Goal: Transaction & Acquisition: Purchase product/service

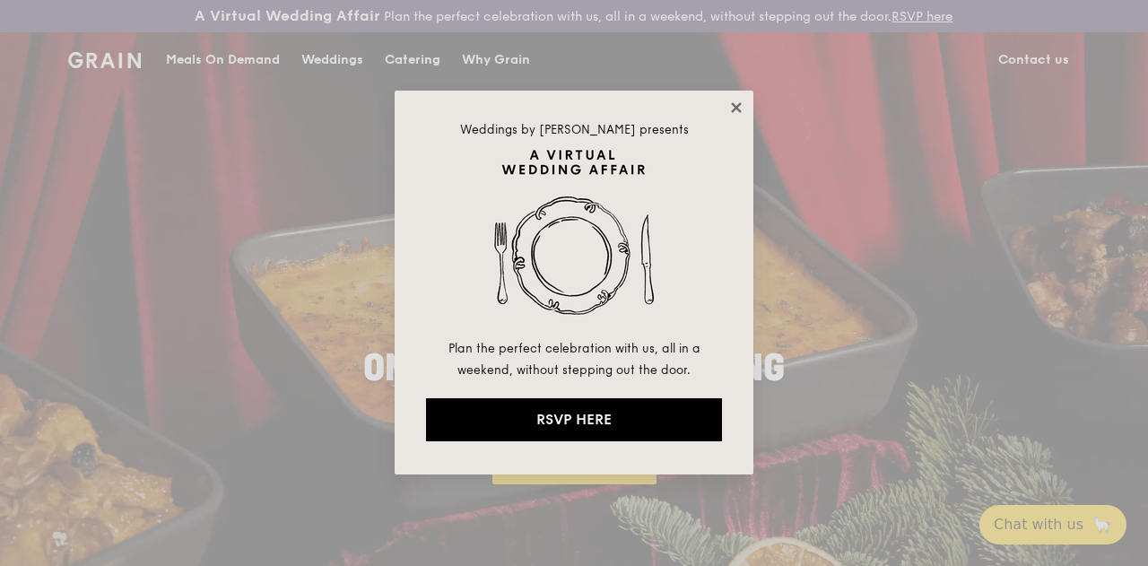
click at [737, 107] on icon at bounding box center [736, 107] width 10 height 10
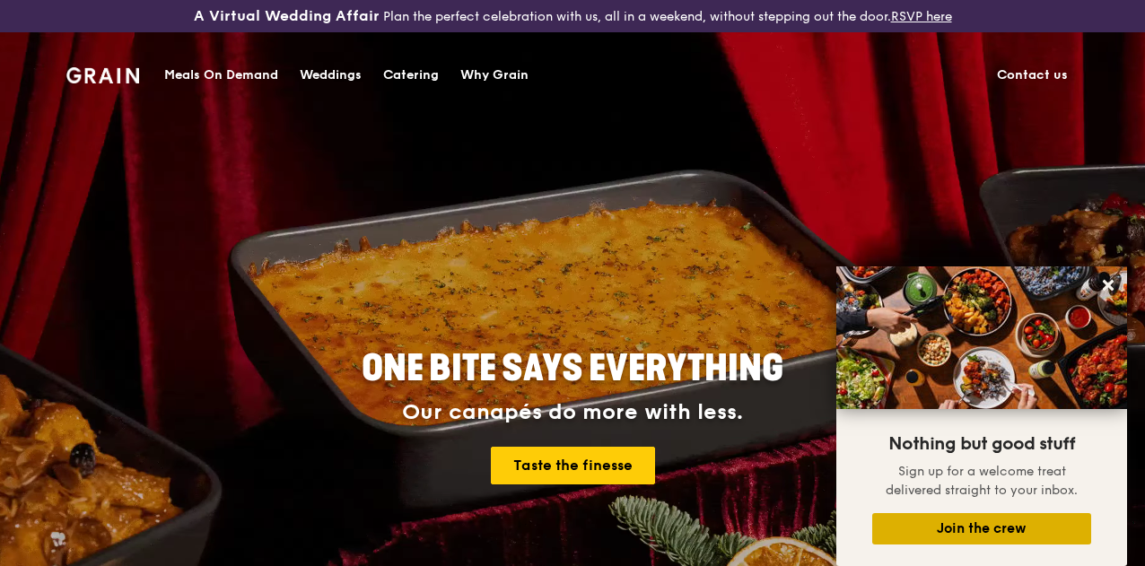
click at [1008, 534] on button "Join the crew" at bounding box center [981, 528] width 219 height 31
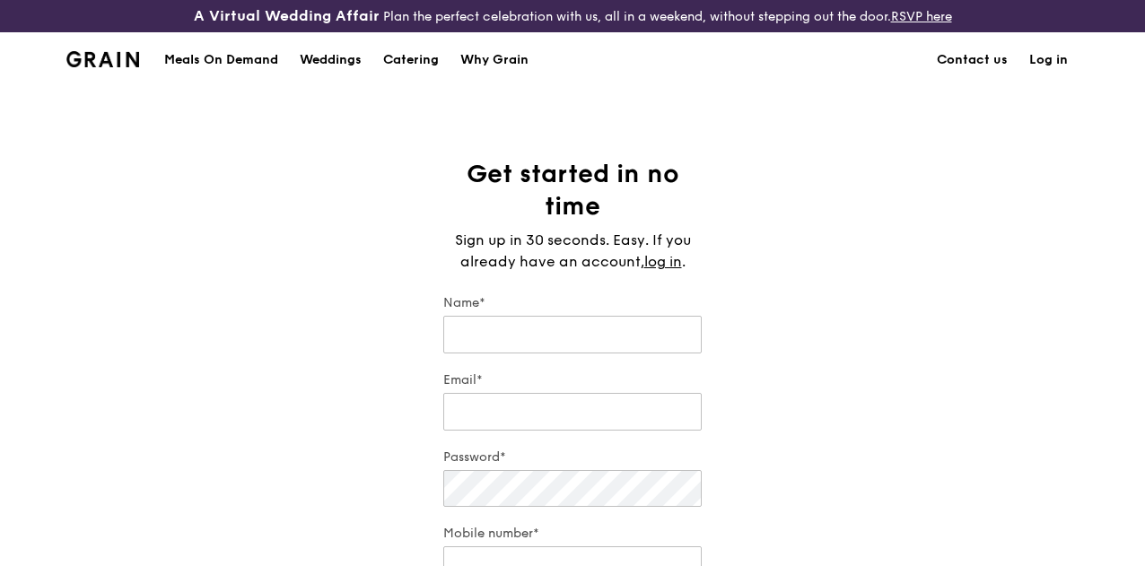
click at [213, 75] on div "Meals On Demand" at bounding box center [221, 60] width 114 height 54
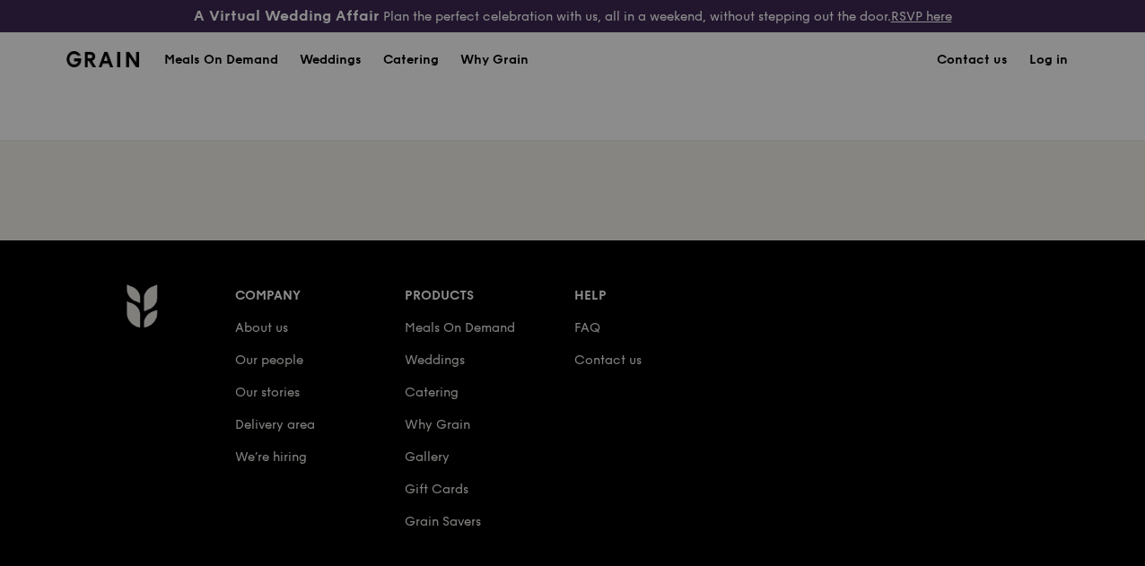
scroll to position [90, 0]
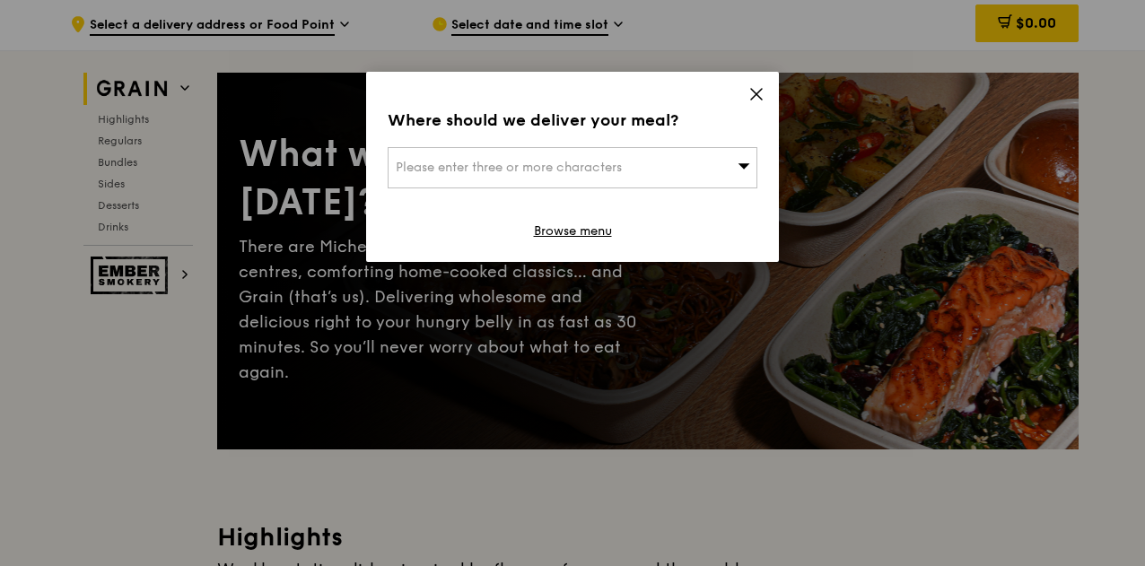
click at [744, 168] on icon at bounding box center [744, 165] width 12 height 5
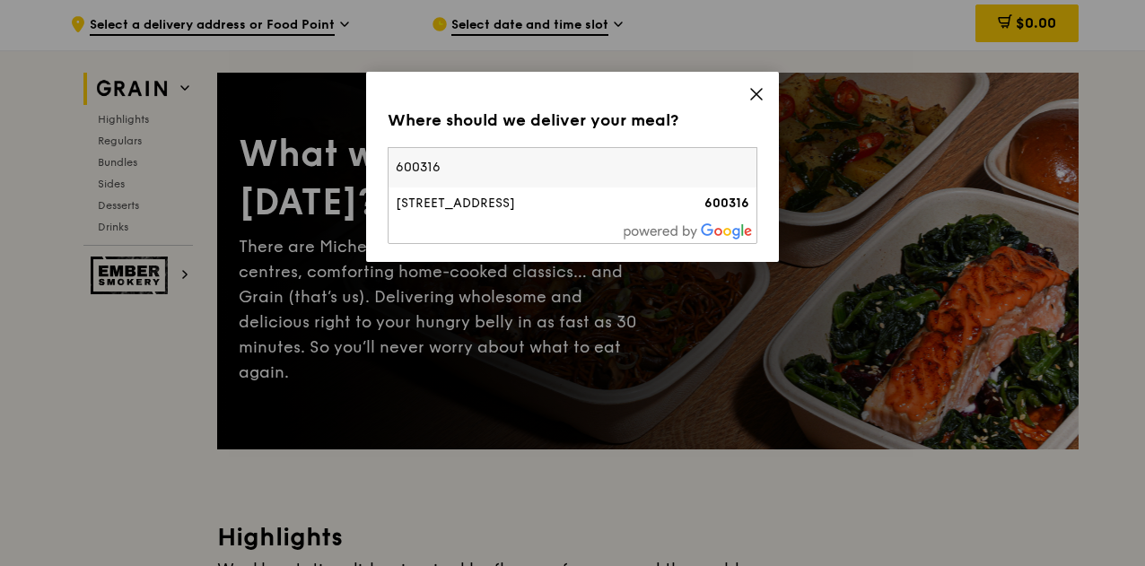
type input "600316"
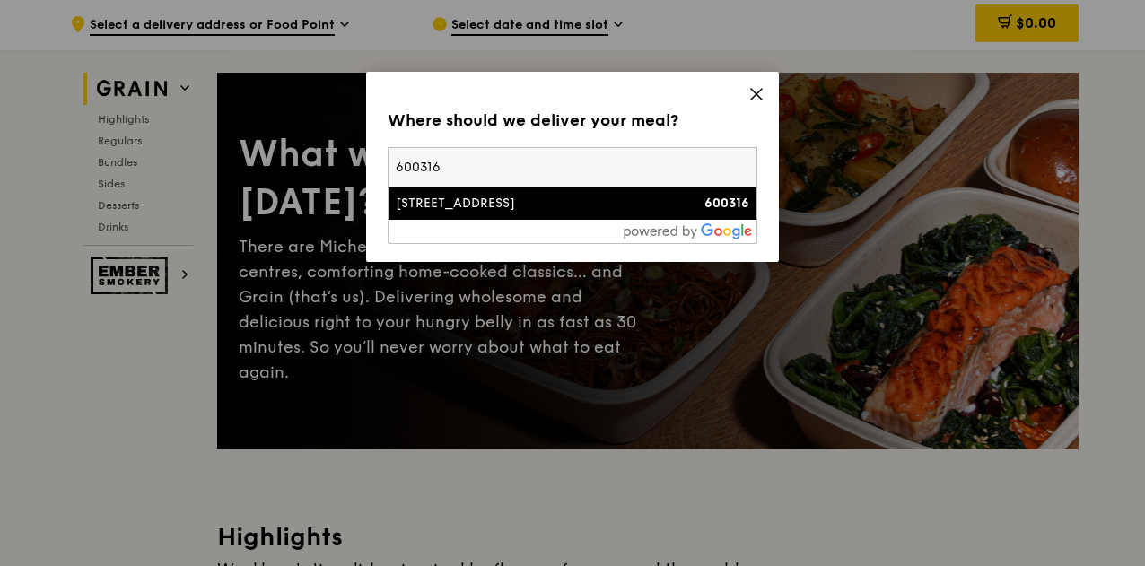
click at [639, 208] on div "316 Jurong East Street 32" at bounding box center [529, 204] width 266 height 18
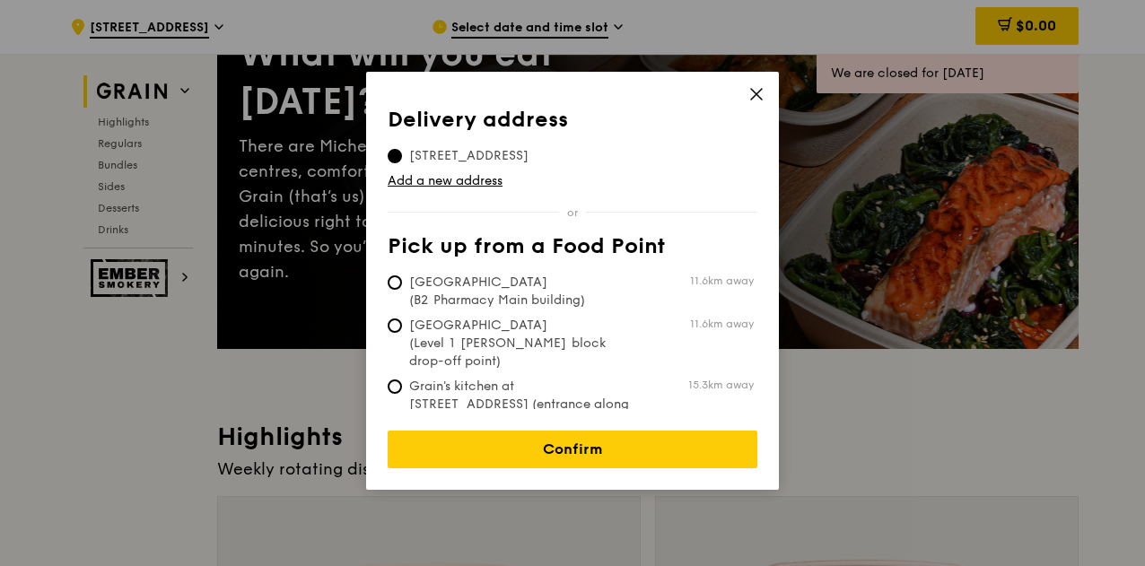
scroll to position [269, 0]
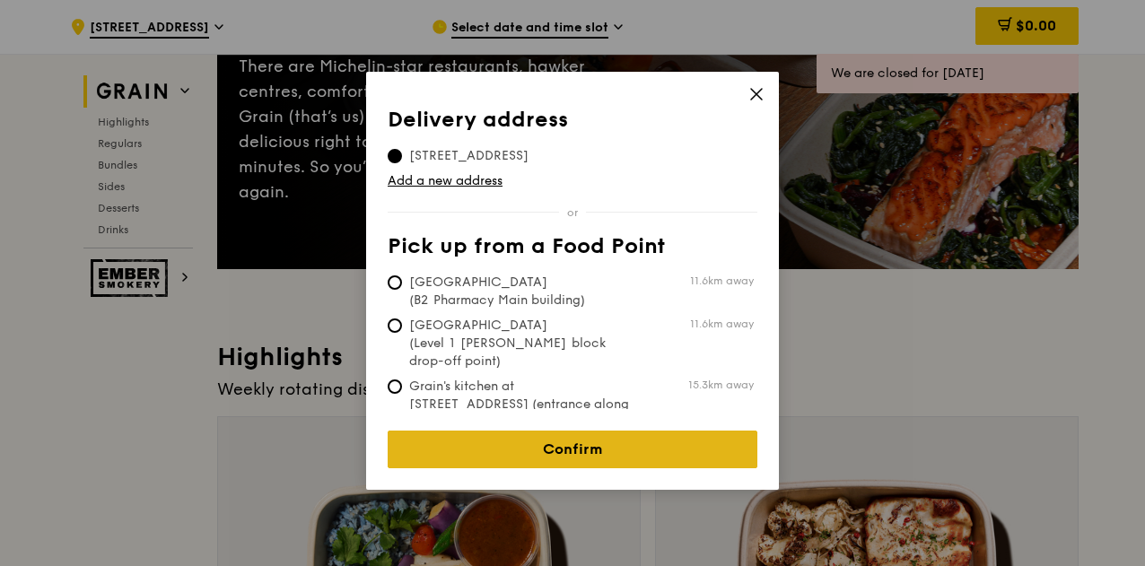
click at [601, 441] on link "Confirm" at bounding box center [573, 450] width 370 height 38
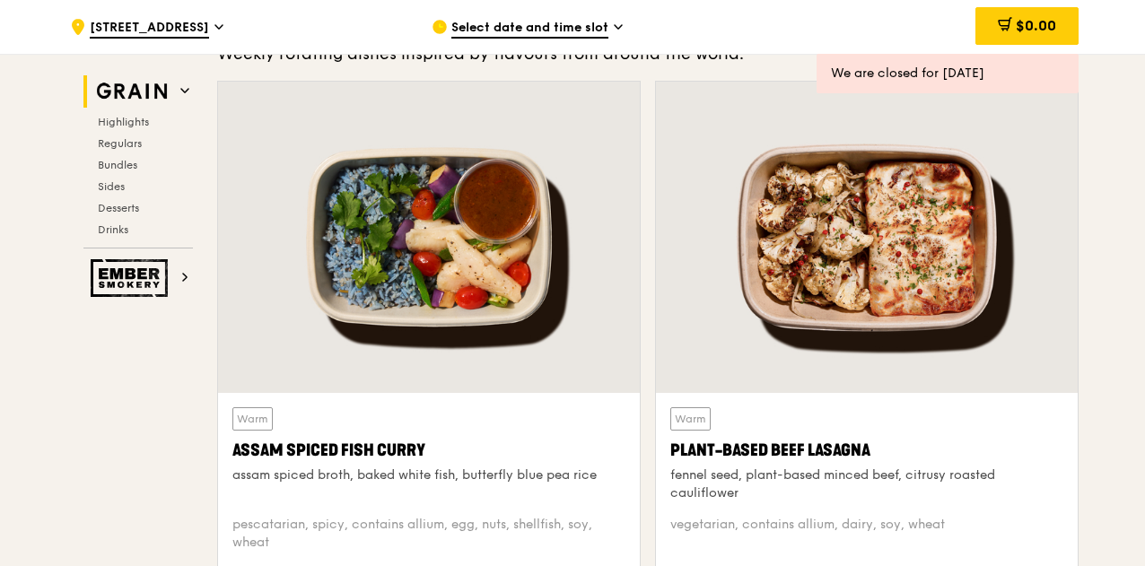
scroll to position [718, 0]
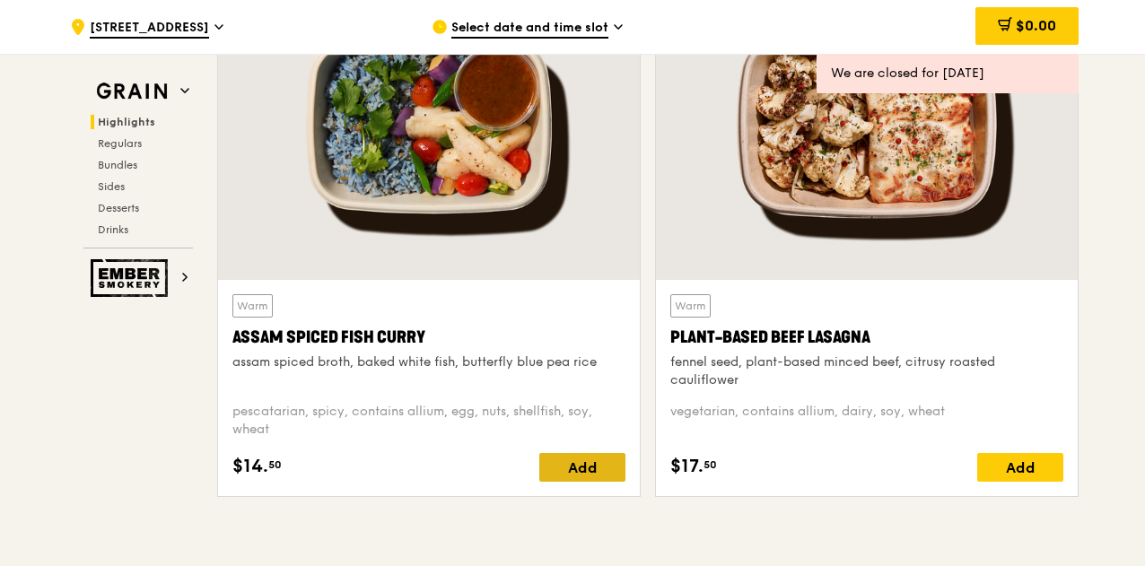
click at [590, 472] on div "Add" at bounding box center [582, 467] width 86 height 29
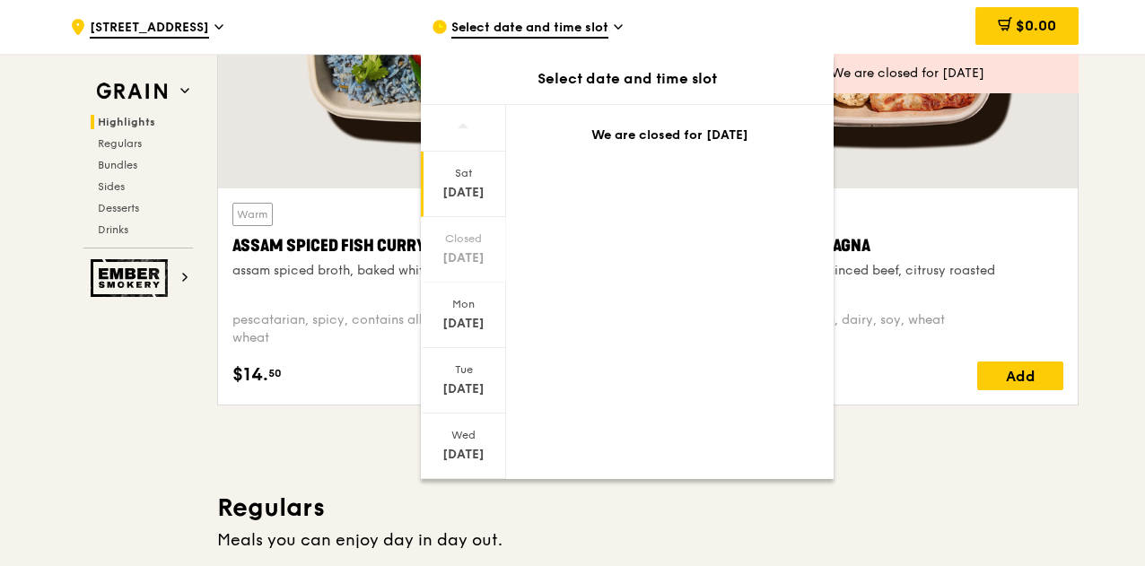
scroll to position [897, 0]
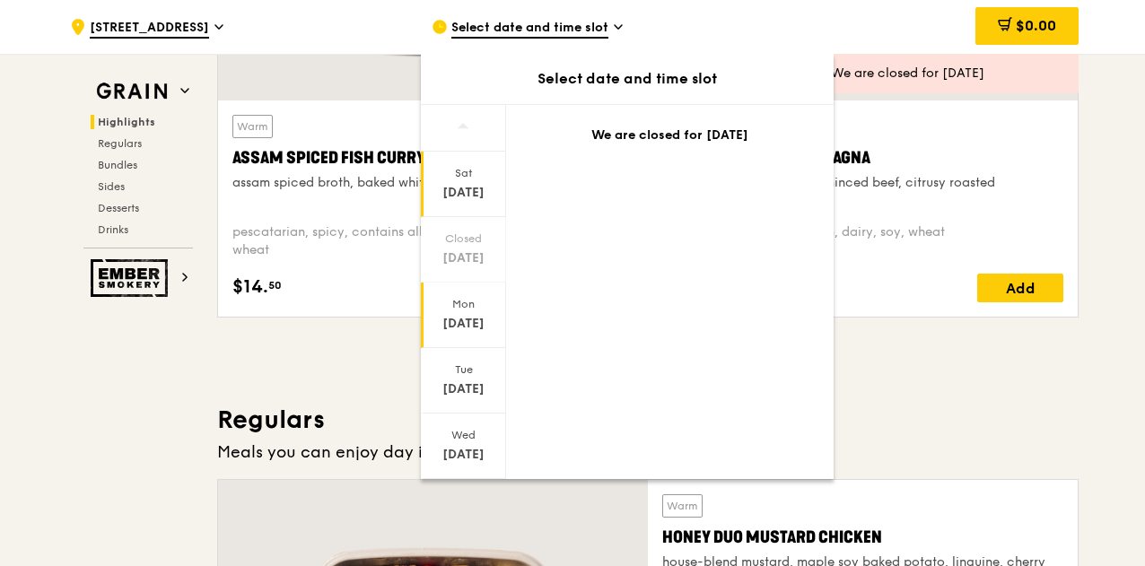
click at [472, 325] on div "Sep 29" at bounding box center [463, 324] width 80 height 18
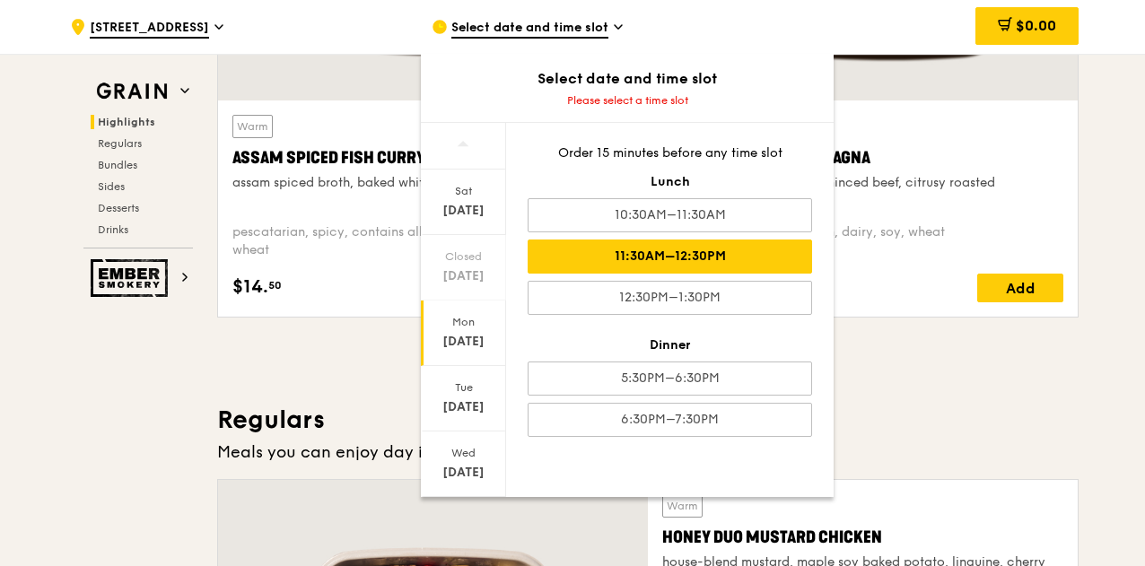
click at [717, 254] on div "11:30AM–12:30PM" at bounding box center [670, 257] width 284 height 34
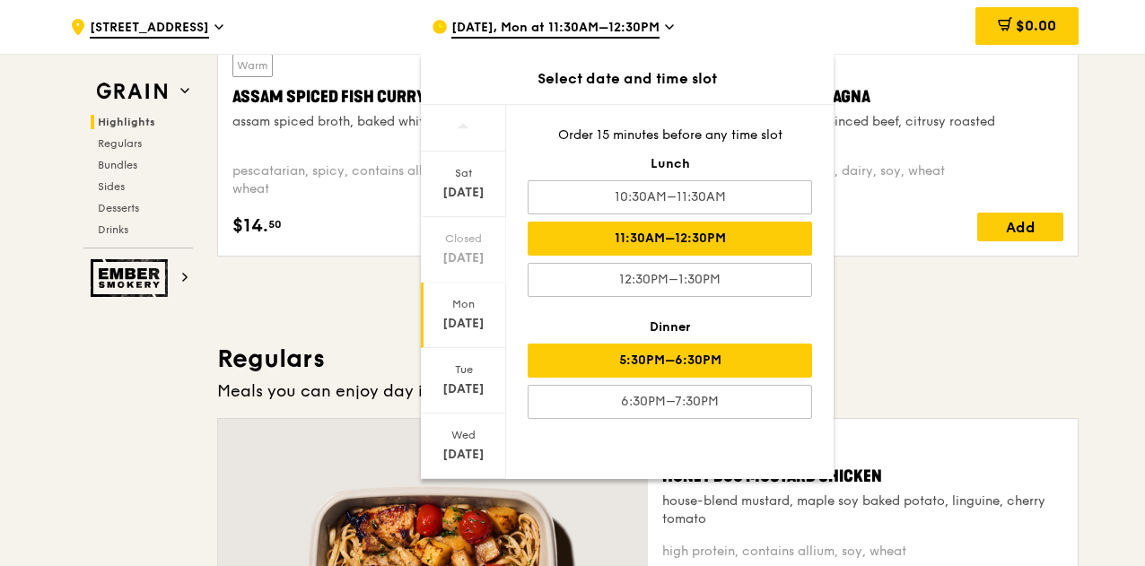
scroll to position [987, 0]
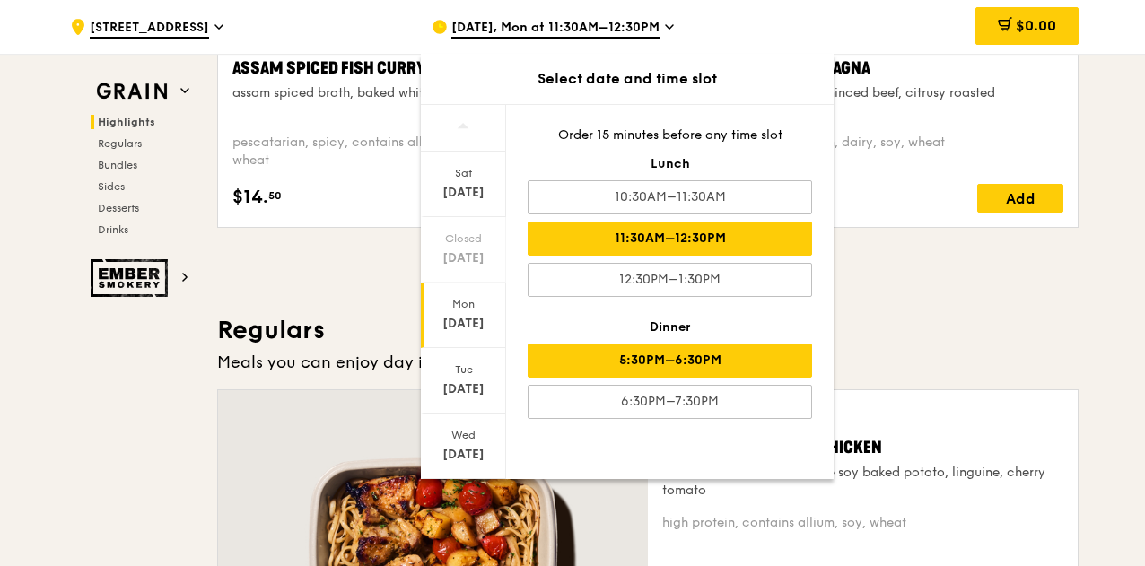
click at [756, 374] on div "5:30PM–6:30PM" at bounding box center [670, 361] width 284 height 34
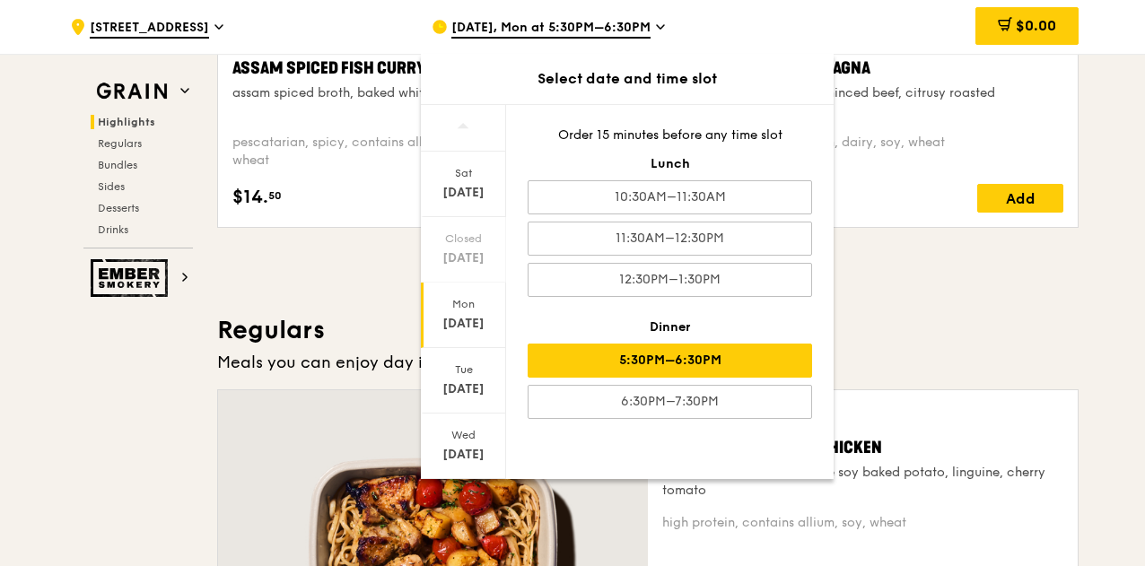
click at [981, 337] on h3 "Regulars" at bounding box center [647, 330] width 861 height 32
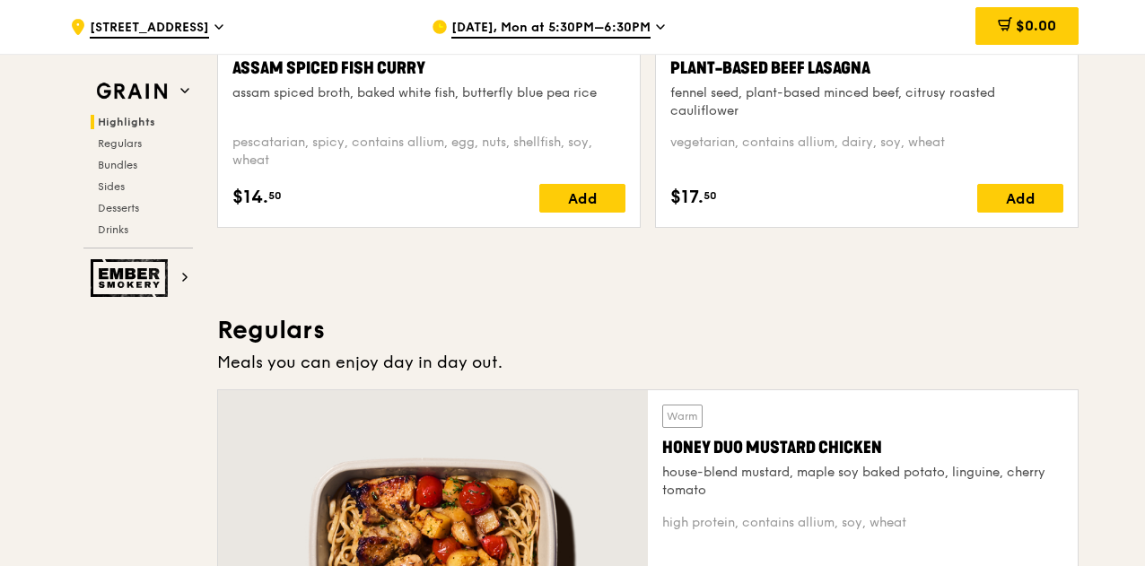
click at [571, 205] on div "Add" at bounding box center [582, 198] width 86 height 29
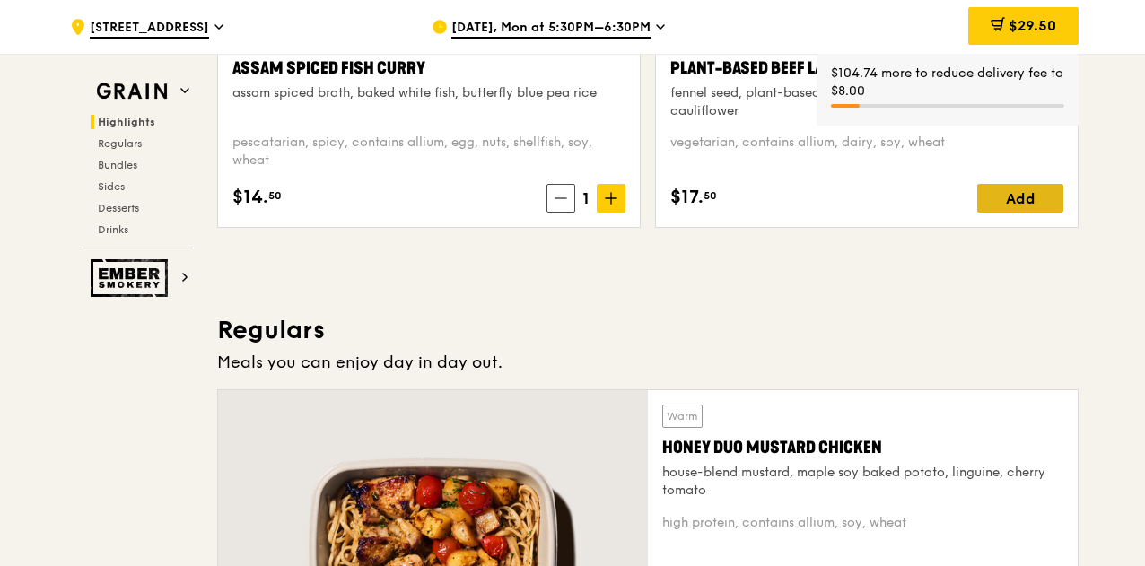
click at [1038, 210] on div "Add" at bounding box center [1020, 198] width 86 height 29
click at [1054, 205] on icon at bounding box center [1049, 198] width 13 height 13
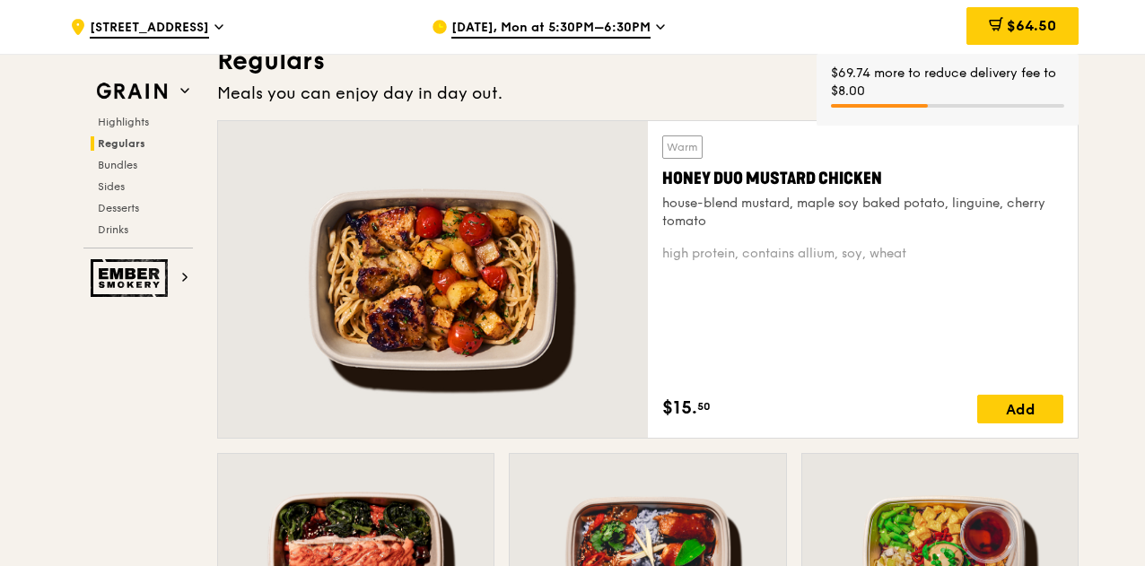
scroll to position [1255, 0]
click at [1028, 423] on div "Add" at bounding box center [1020, 409] width 86 height 29
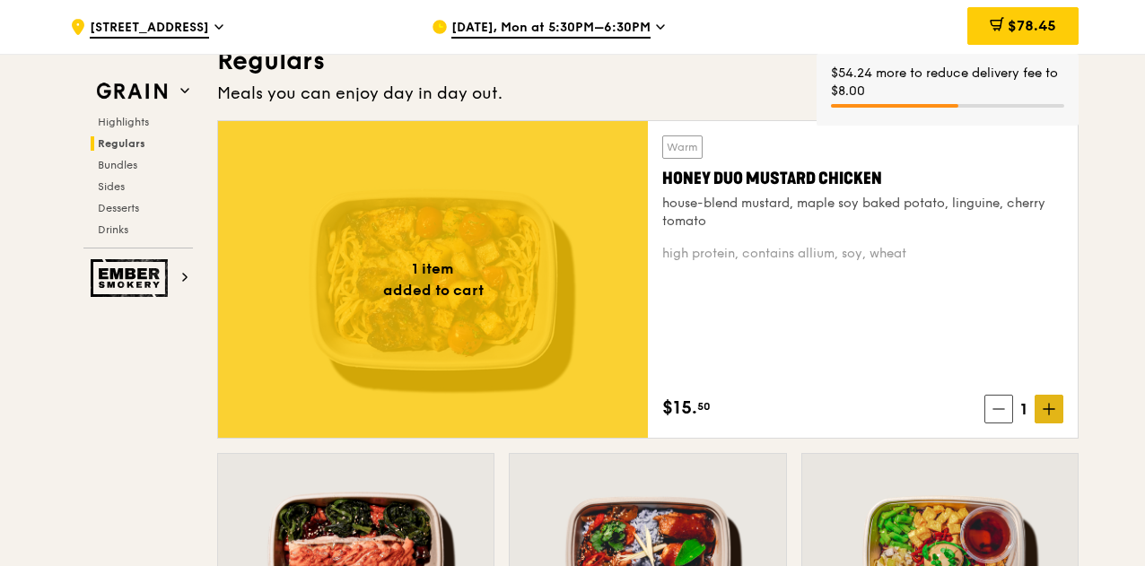
click at [1049, 414] on icon at bounding box center [1049, 409] width 0 height 11
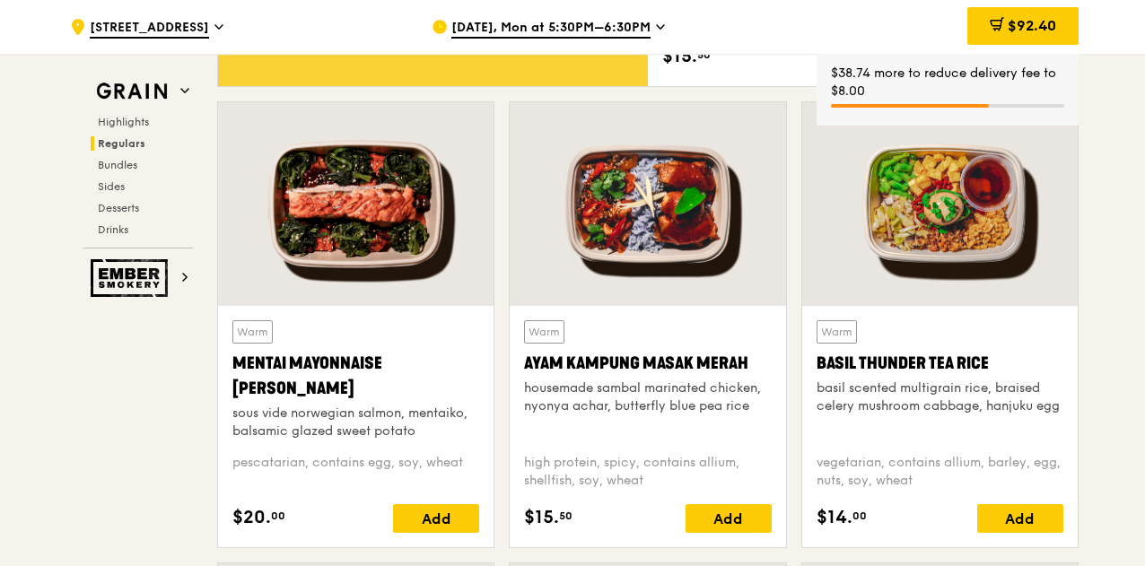
scroll to position [1704, 0]
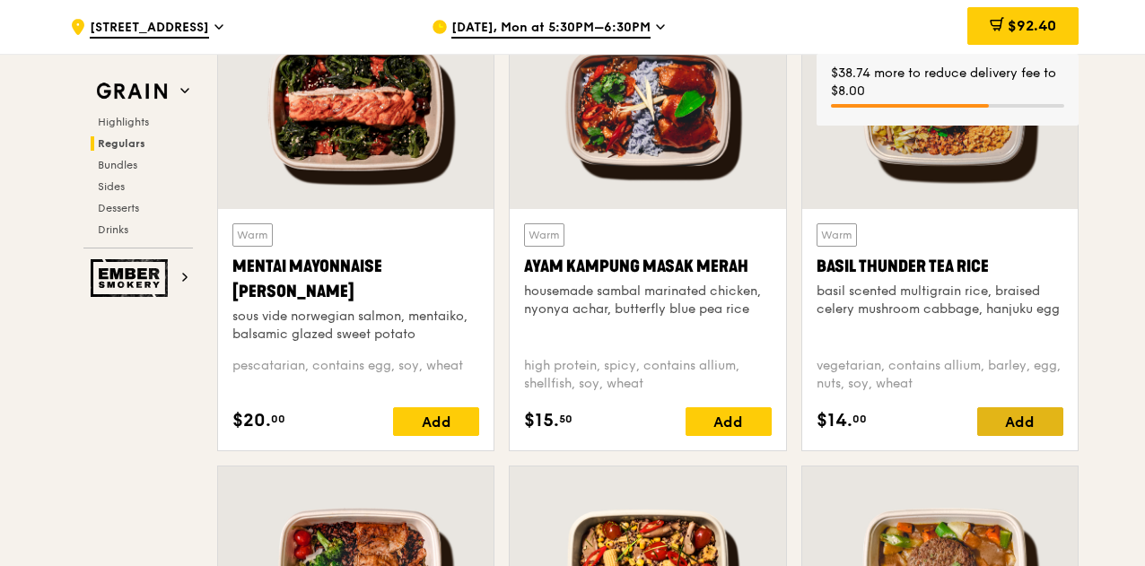
click at [1034, 436] on div "Add" at bounding box center [1020, 421] width 86 height 29
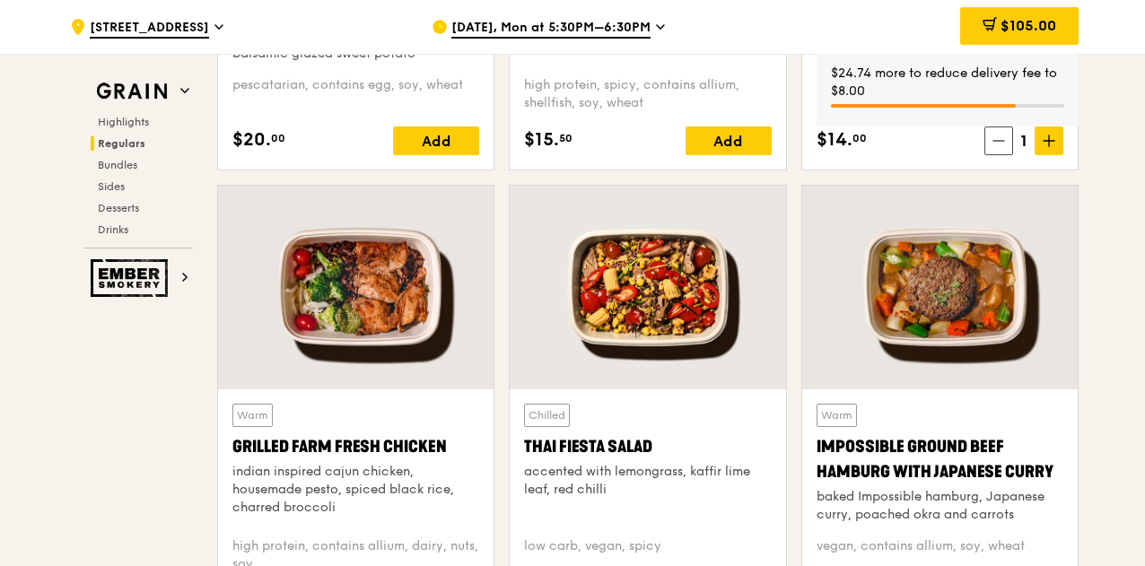
scroll to position [2063, 0]
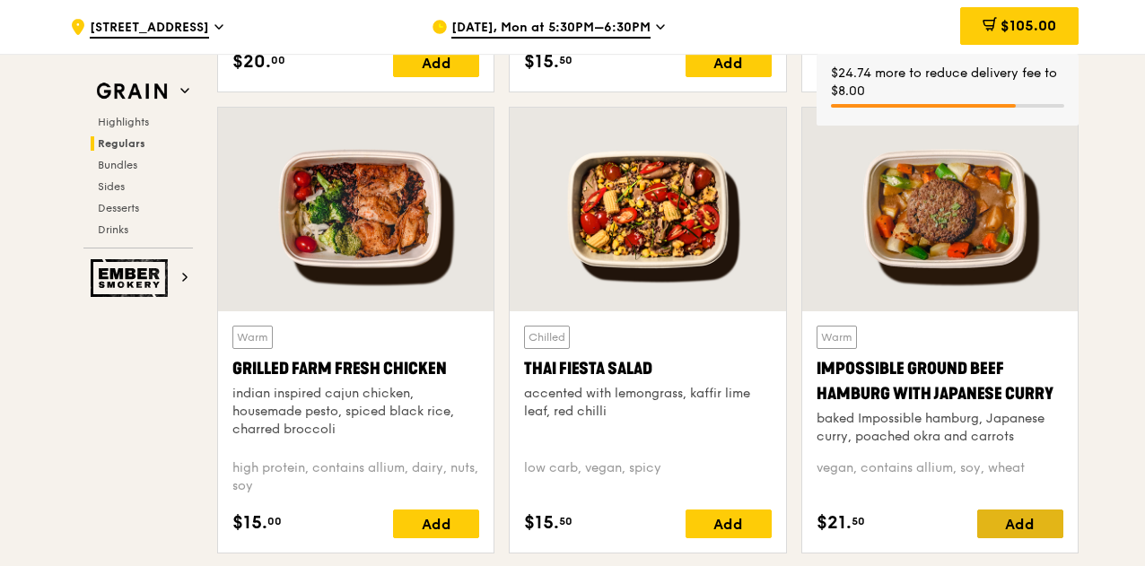
click at [1017, 538] on div "Add" at bounding box center [1020, 524] width 86 height 29
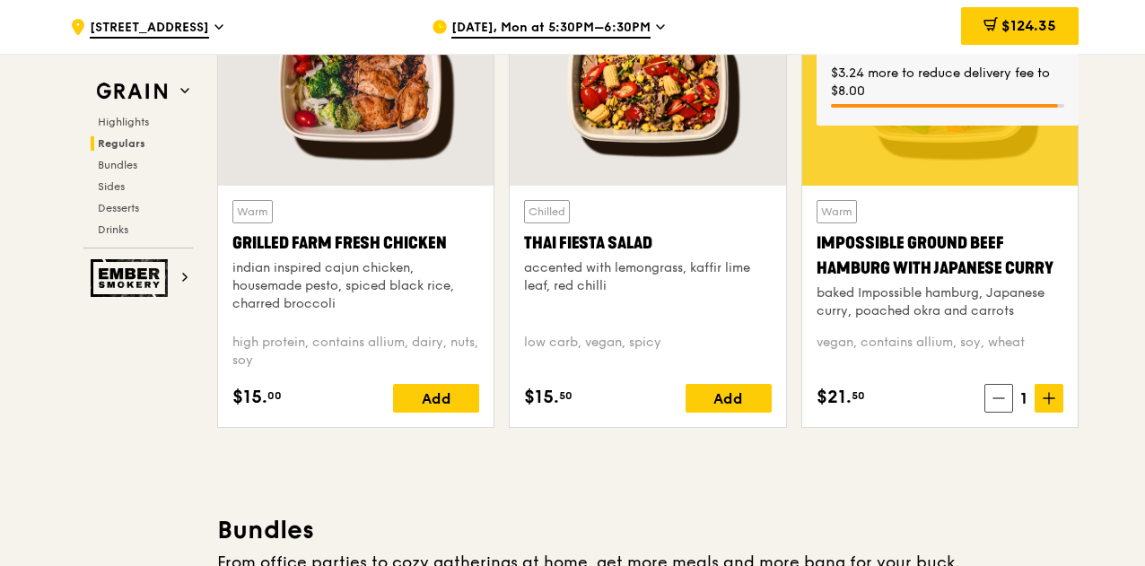
scroll to position [2242, 0]
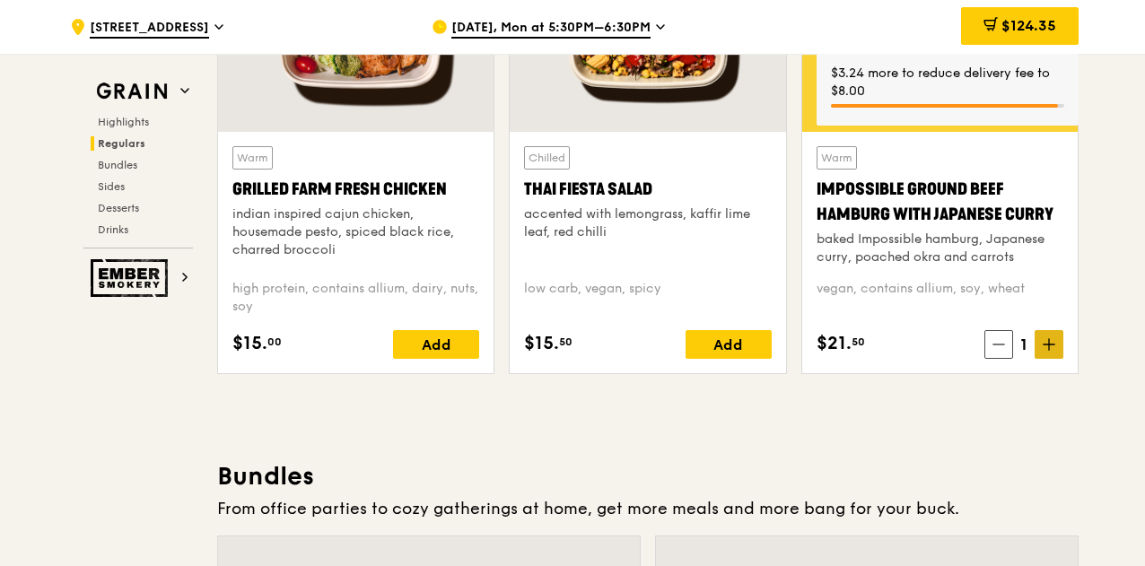
click at [1049, 350] on icon at bounding box center [1049, 344] width 0 height 11
click at [1029, 29] on span "$143.70" at bounding box center [1028, 25] width 55 height 17
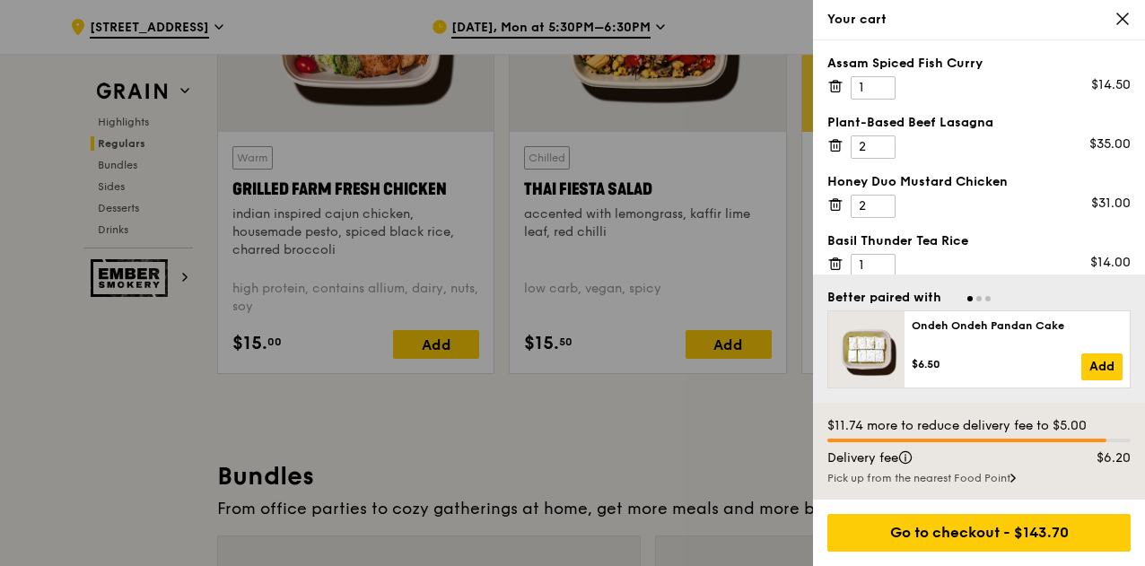
click at [762, 214] on div at bounding box center [572, 283] width 1145 height 566
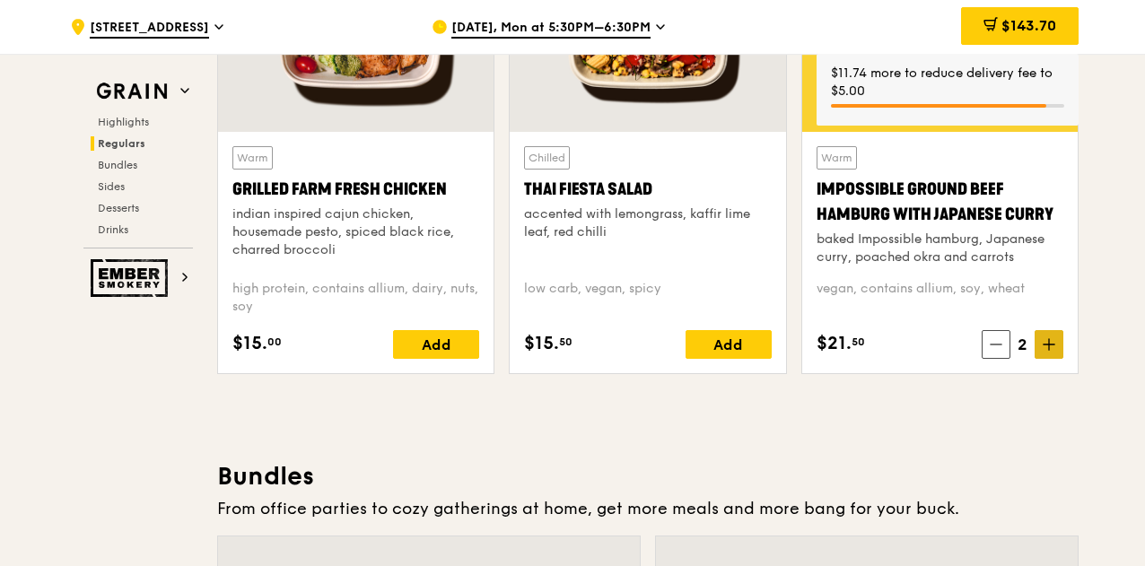
click at [1052, 349] on span at bounding box center [1048, 344] width 29 height 29
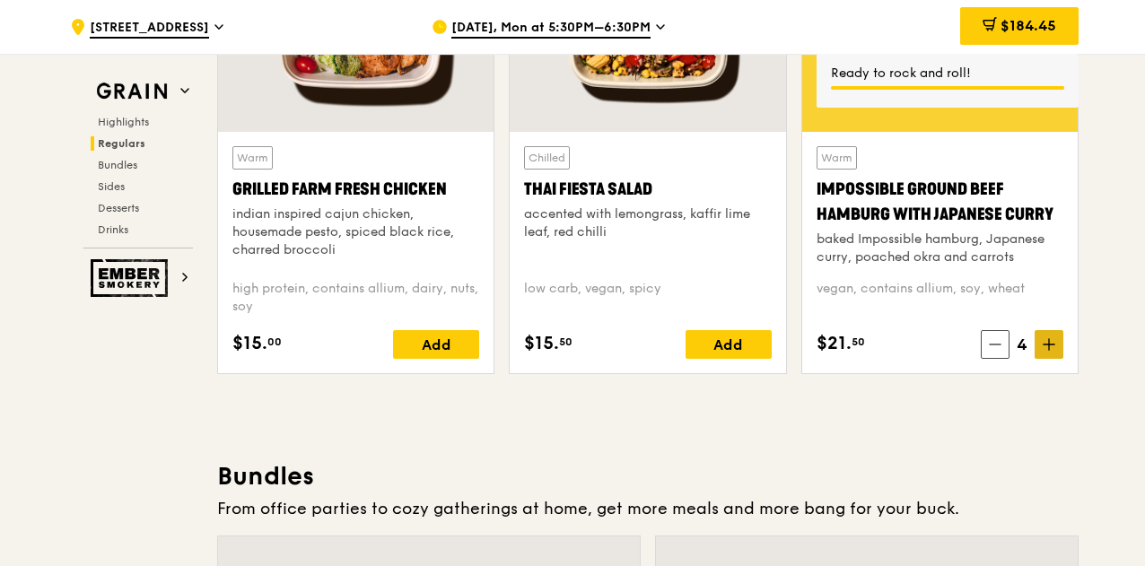
click at [1052, 349] on span at bounding box center [1048, 344] width 29 height 29
click at [999, 351] on icon at bounding box center [996, 344] width 13 height 13
click at [1003, 359] on span at bounding box center [995, 344] width 29 height 29
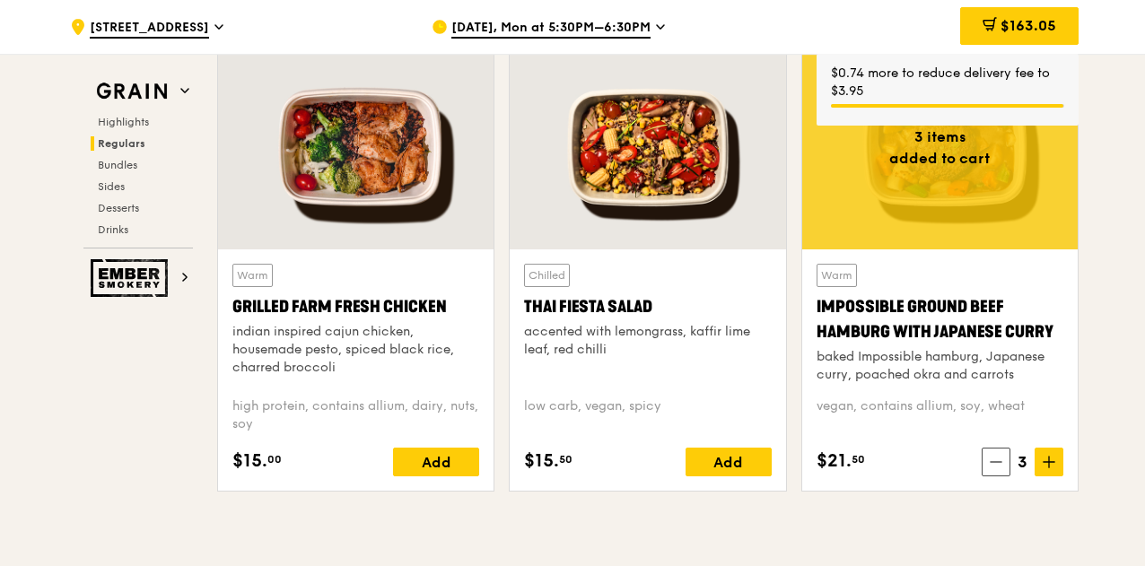
scroll to position [2152, 0]
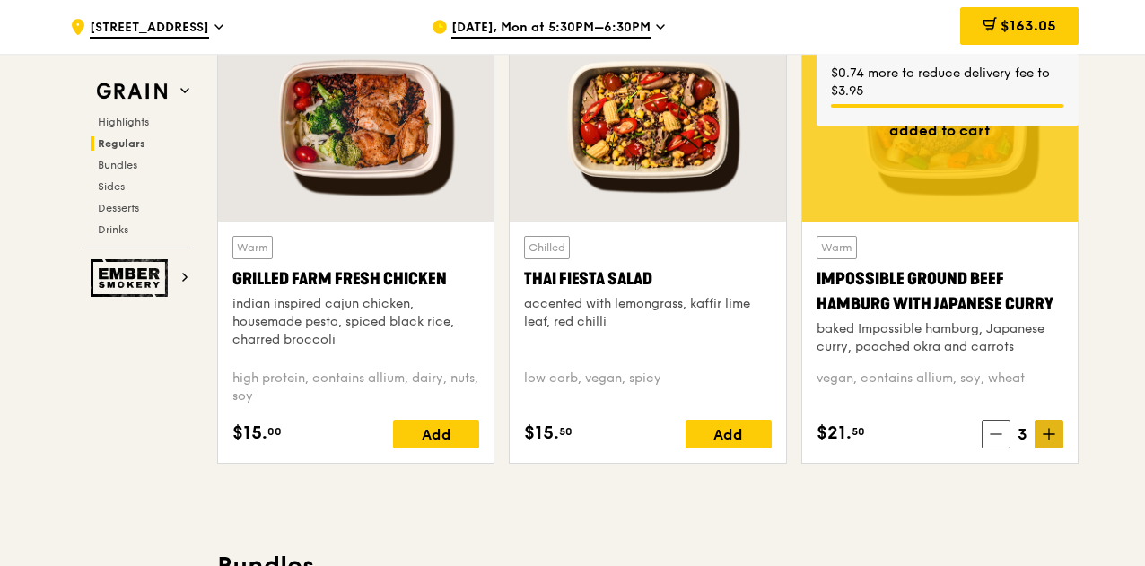
click at [1048, 441] on icon at bounding box center [1049, 434] width 13 height 13
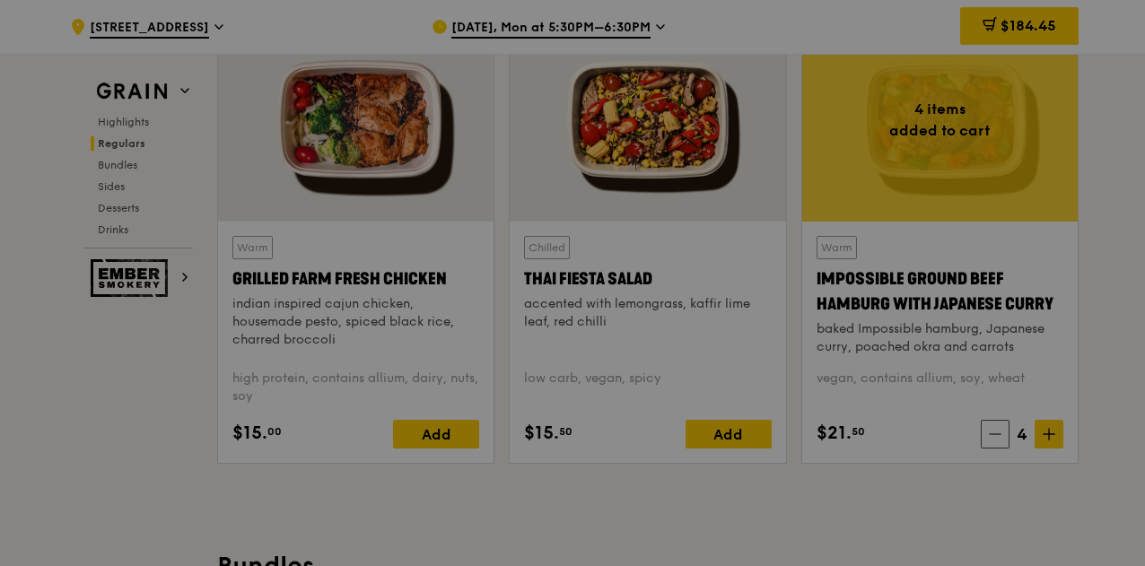
type input "4"
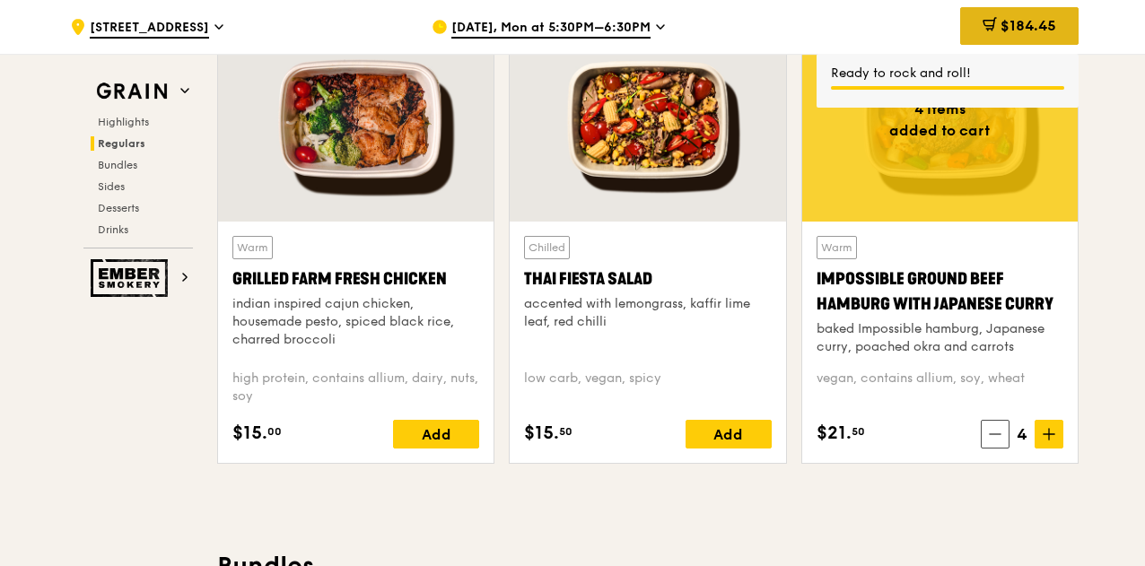
click at [1016, 24] on span "$184.45" at bounding box center [1028, 25] width 56 height 17
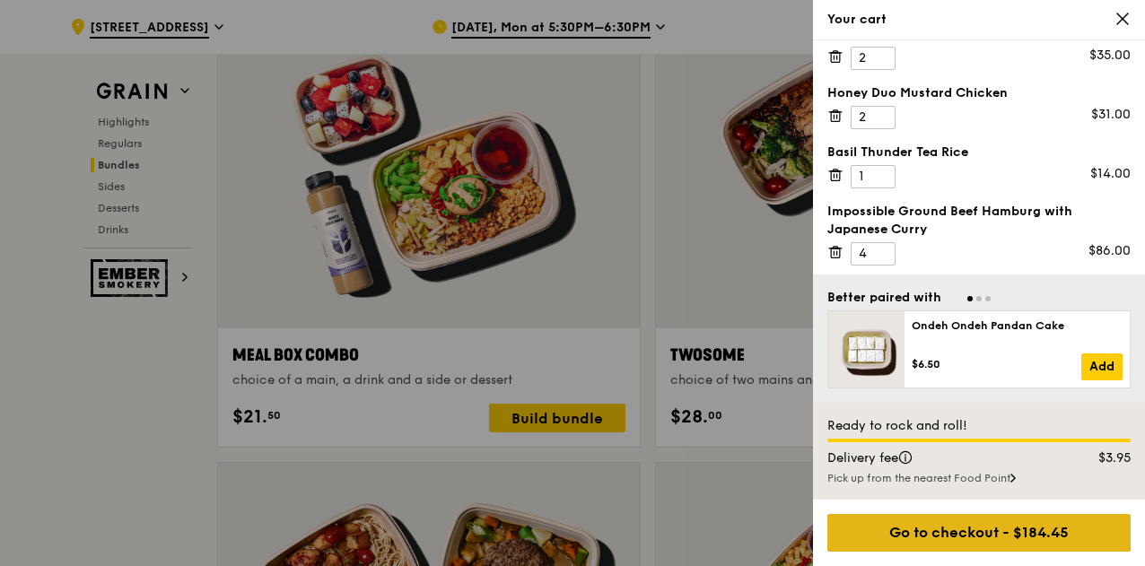
scroll to position [2762, 0]
click at [971, 530] on div "Go to checkout - $184.45" at bounding box center [978, 533] width 303 height 38
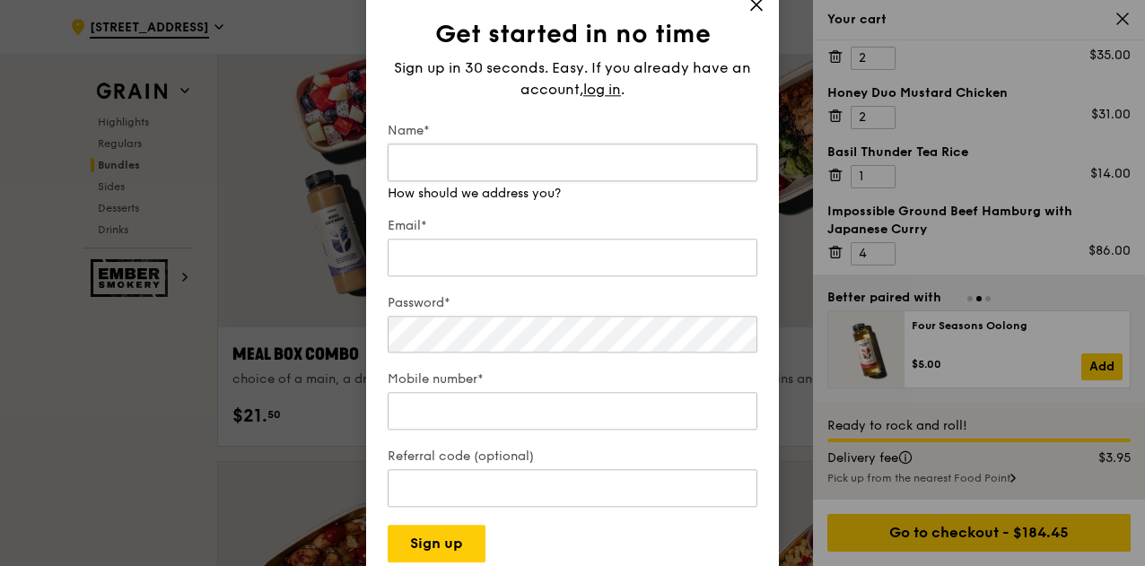
click at [602, 155] on input "Name*" at bounding box center [573, 163] width 370 height 38
type input "b"
type input "charles"
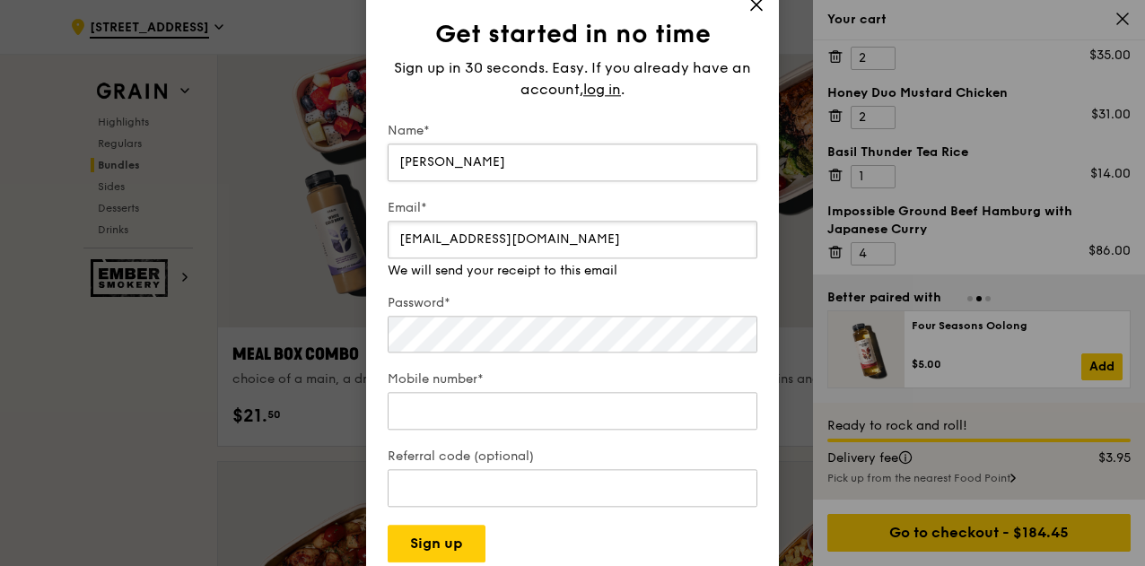
type input "charleskonggg@gmail.com"
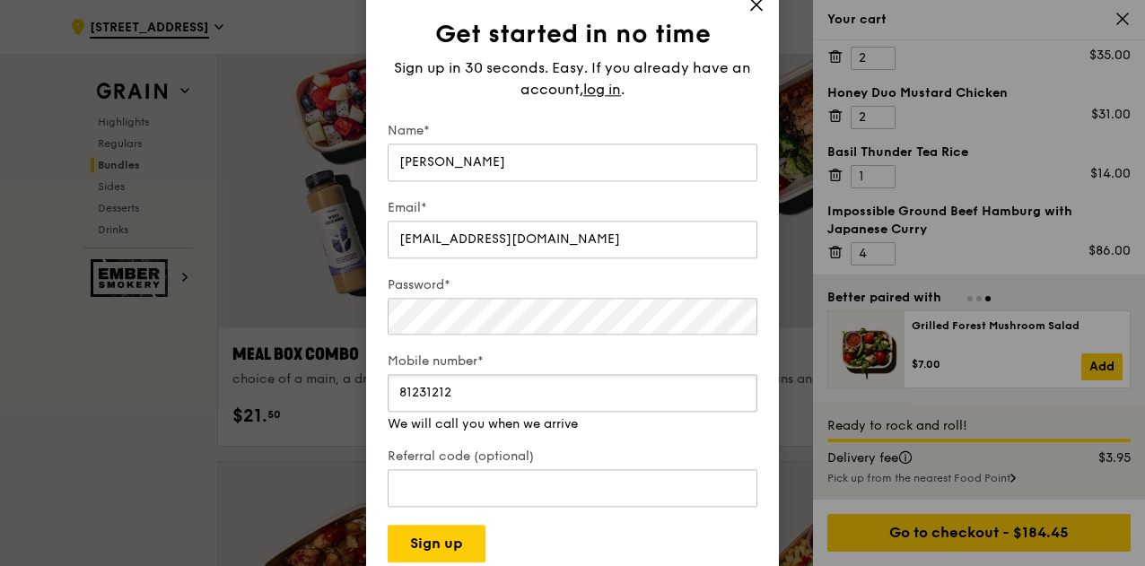
scroll to position [3032, 0]
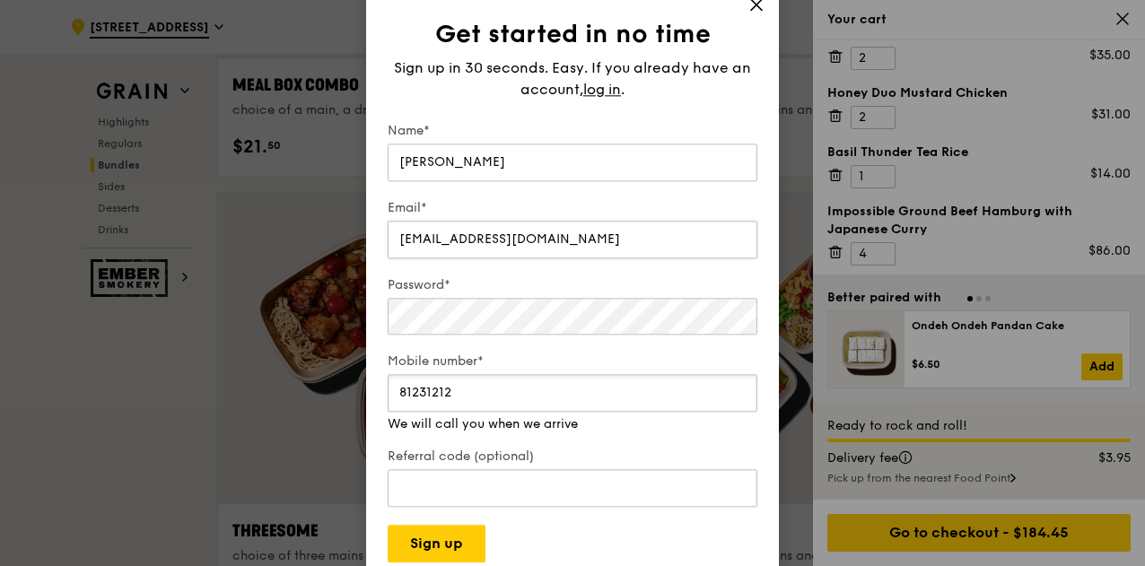
type input "81231212"
click at [474, 236] on input "charleskonggg@gmail.com" at bounding box center [573, 240] width 370 height 38
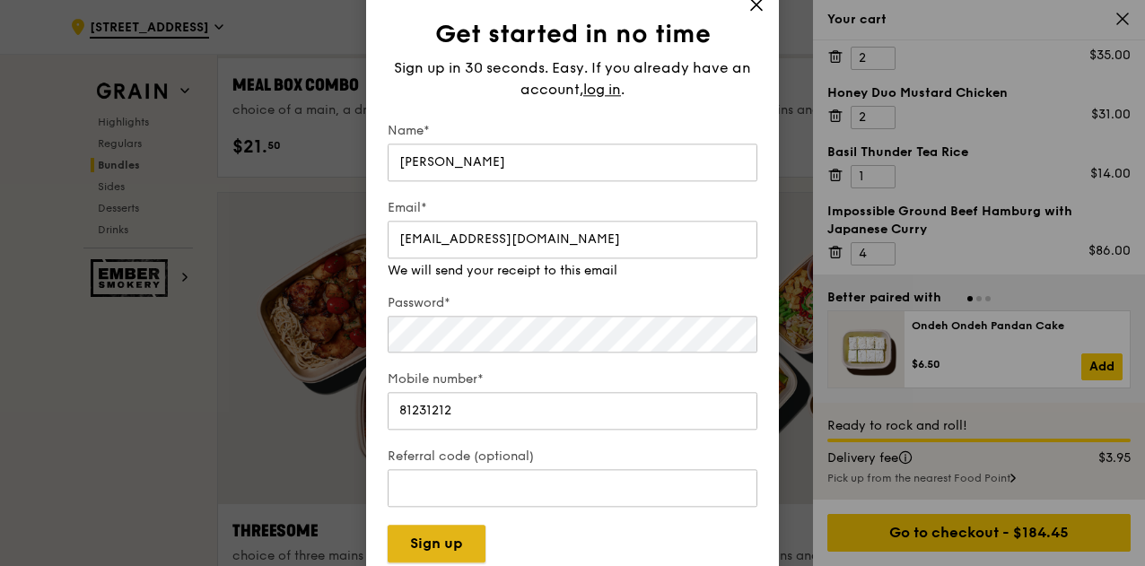
click at [478, 547] on button "Sign up" at bounding box center [437, 544] width 98 height 38
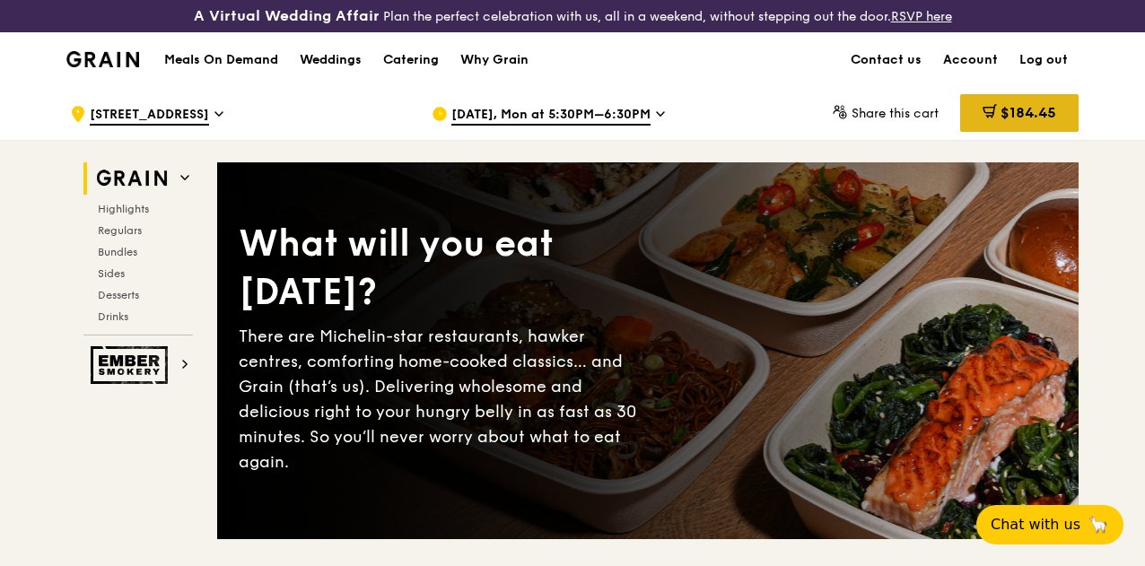
click at [1003, 121] on span "$184.45" at bounding box center [1028, 112] width 56 height 17
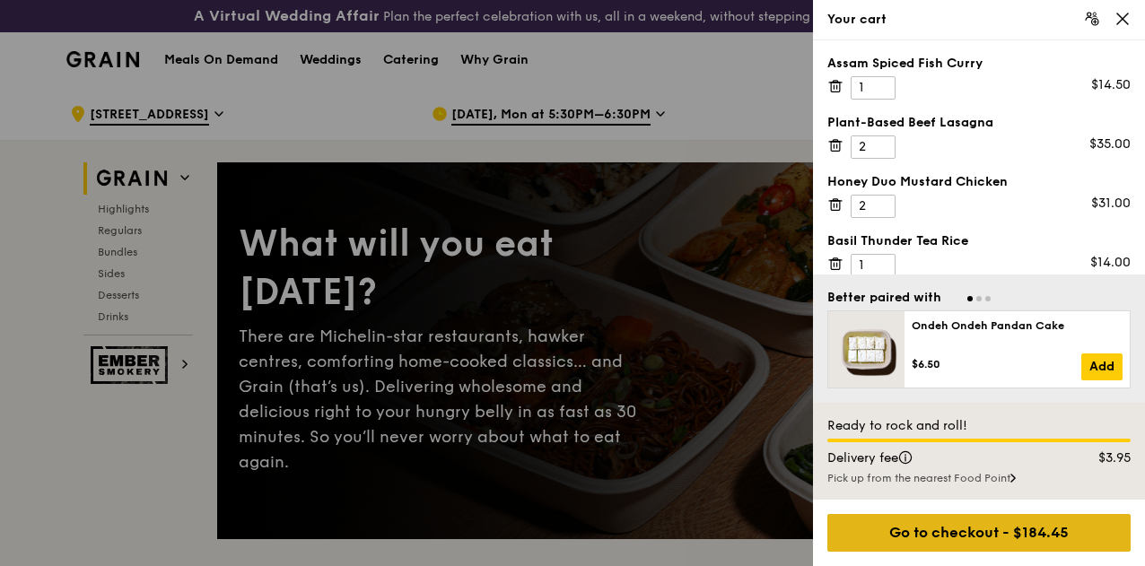
click at [1039, 535] on div "Go to checkout - $184.45" at bounding box center [978, 533] width 303 height 38
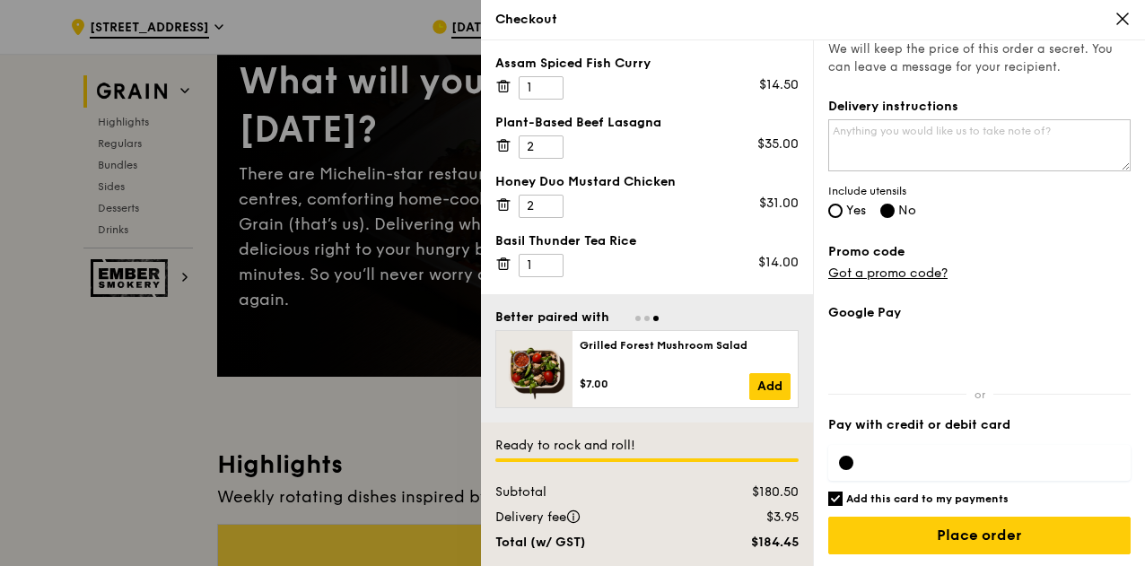
scroll to position [179, 0]
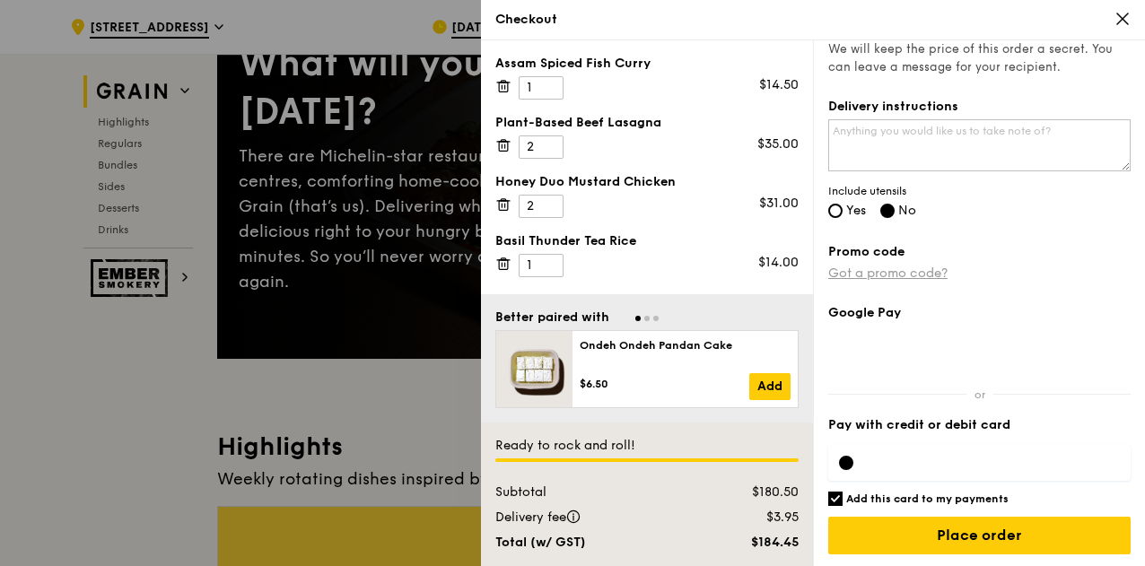
click at [940, 270] on link "Got a promo code?" at bounding box center [887, 273] width 119 height 15
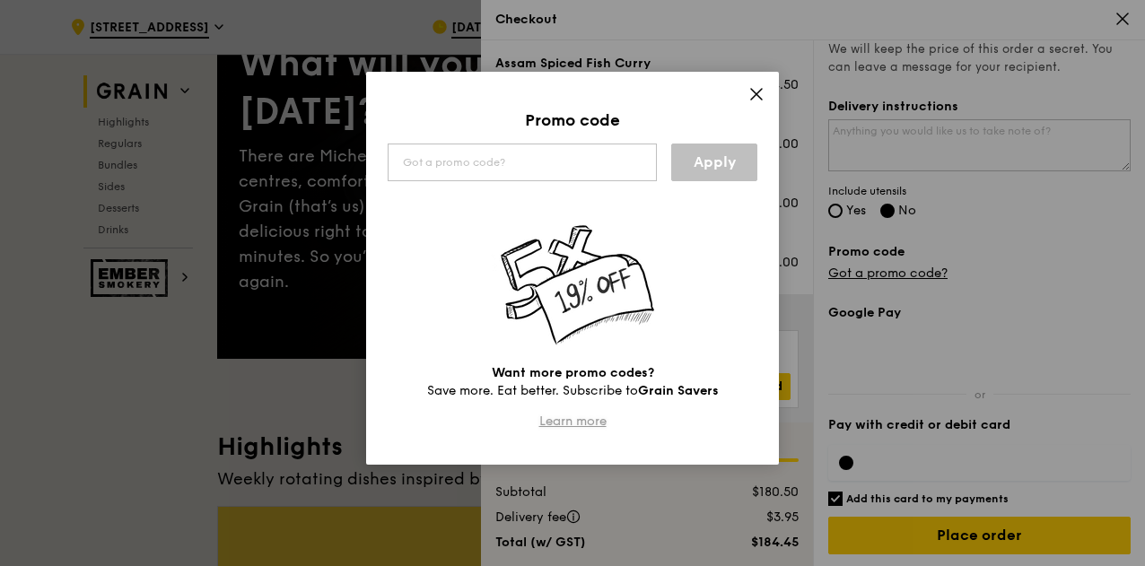
click at [587, 415] on link "Learn more" at bounding box center [572, 421] width 67 height 15
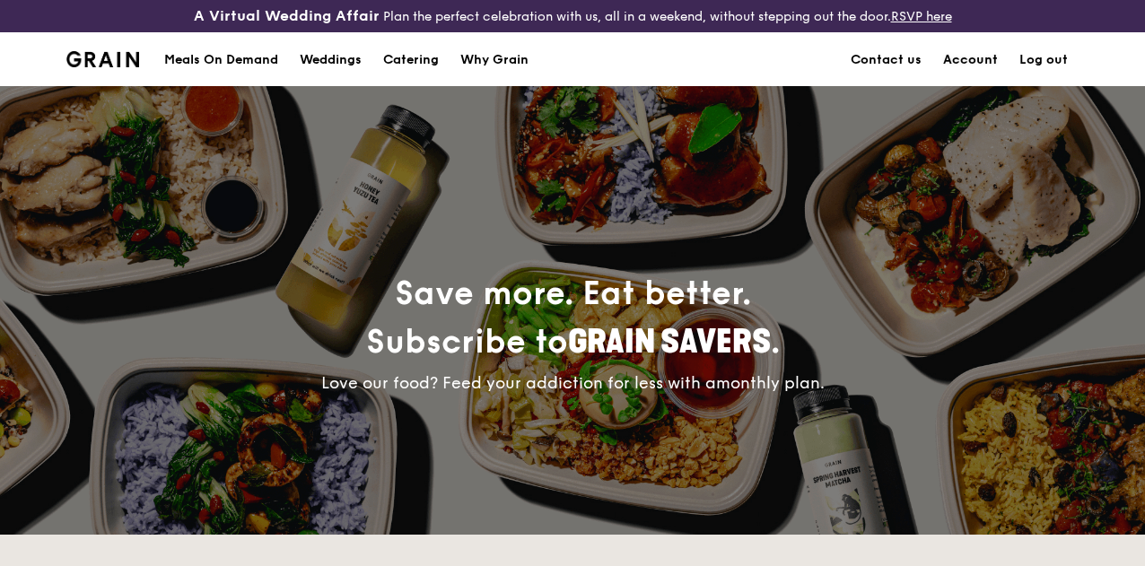
click at [971, 75] on link "Account" at bounding box center [970, 60] width 76 height 54
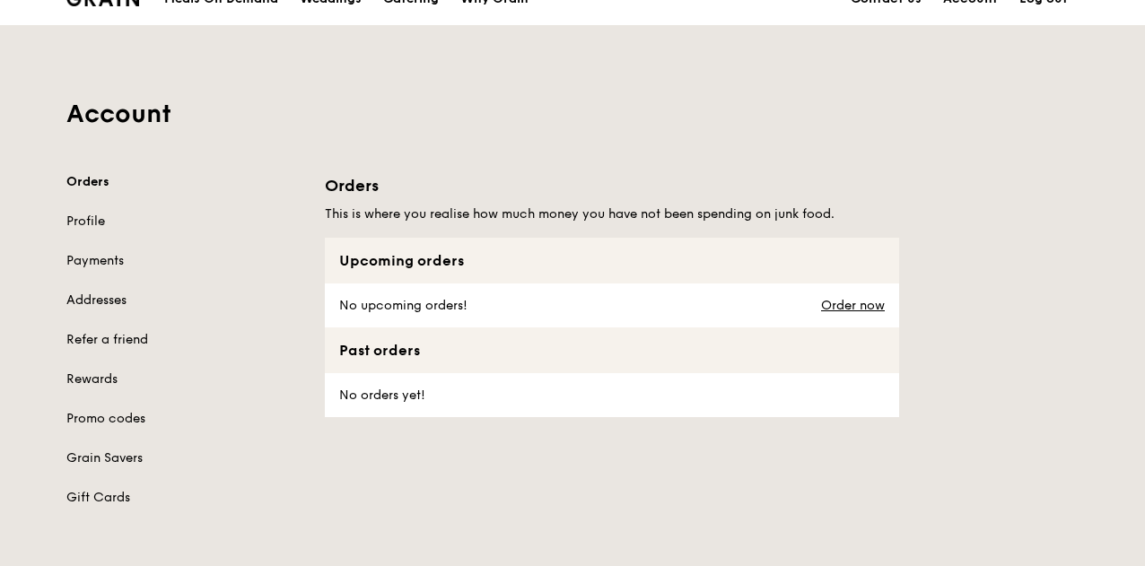
scroll to position [90, 0]
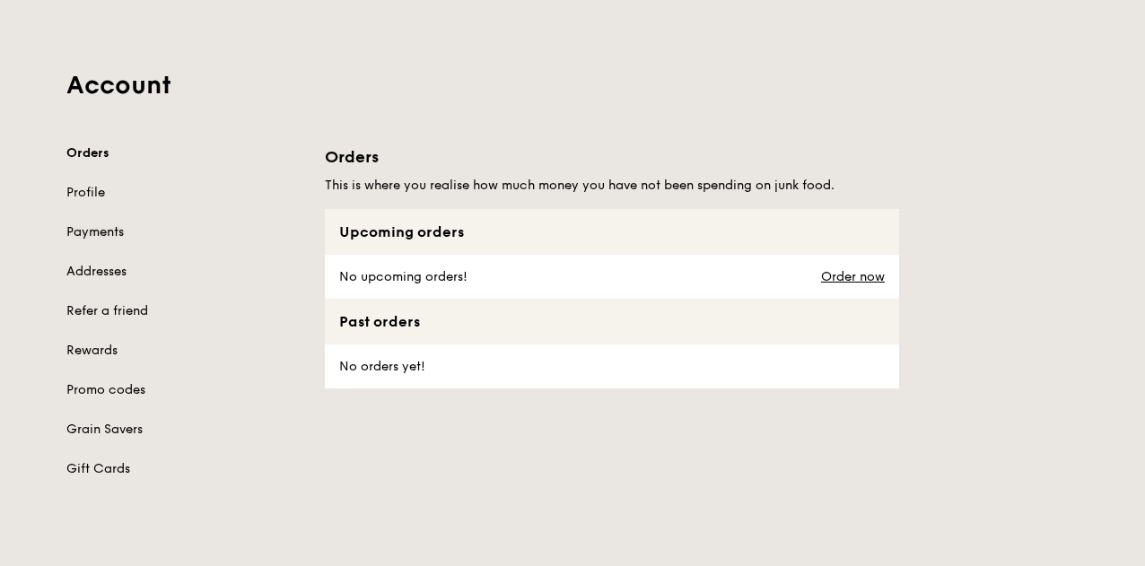
click at [97, 241] on link "Payments" at bounding box center [184, 232] width 237 height 18
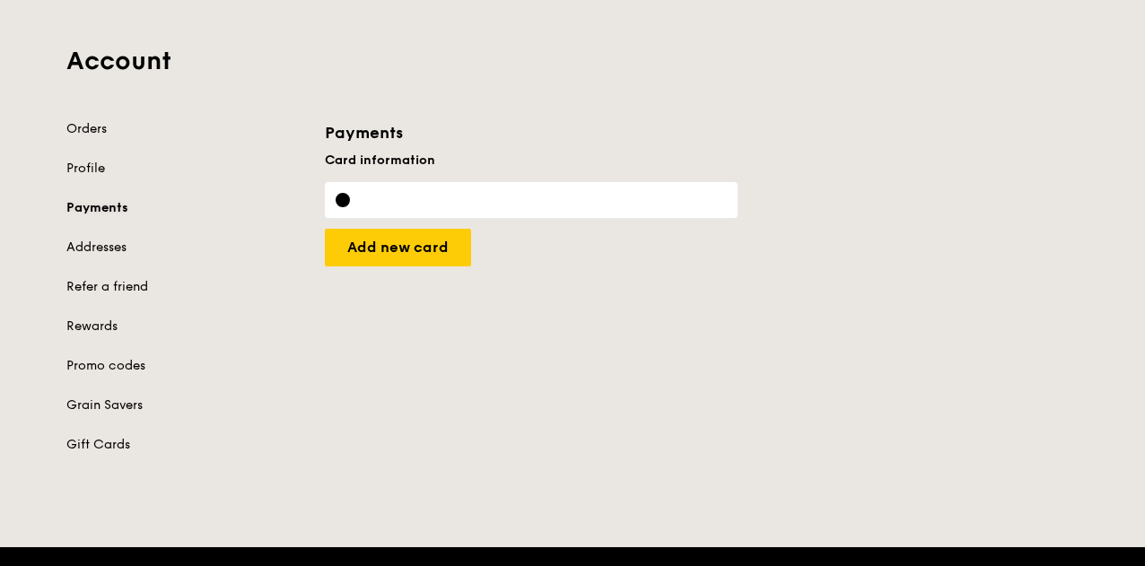
scroll to position [179, 0]
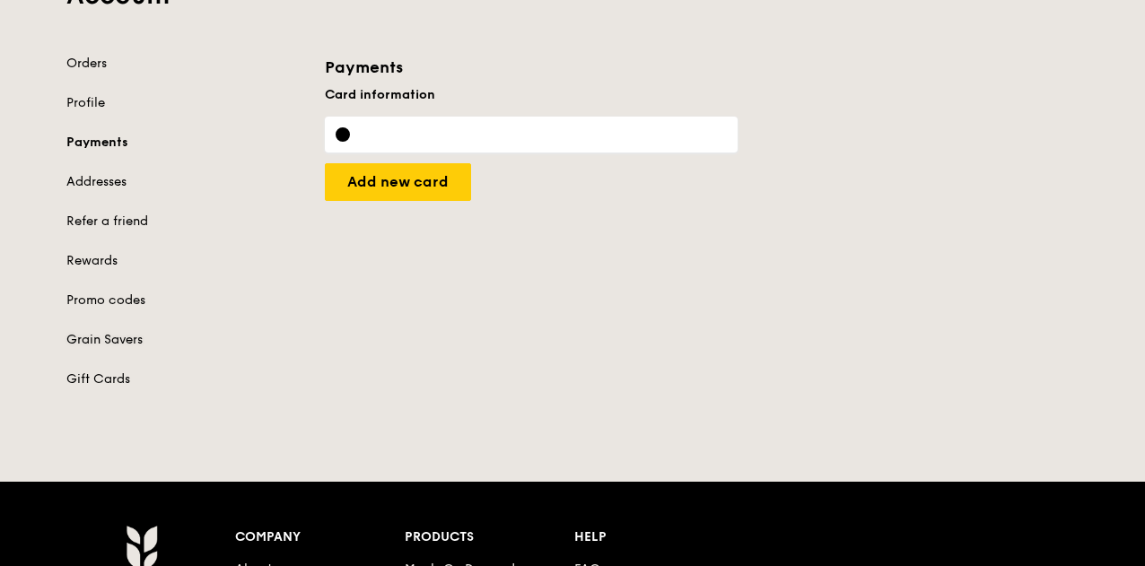
click at [118, 349] on link "Grain Savers" at bounding box center [184, 340] width 237 height 18
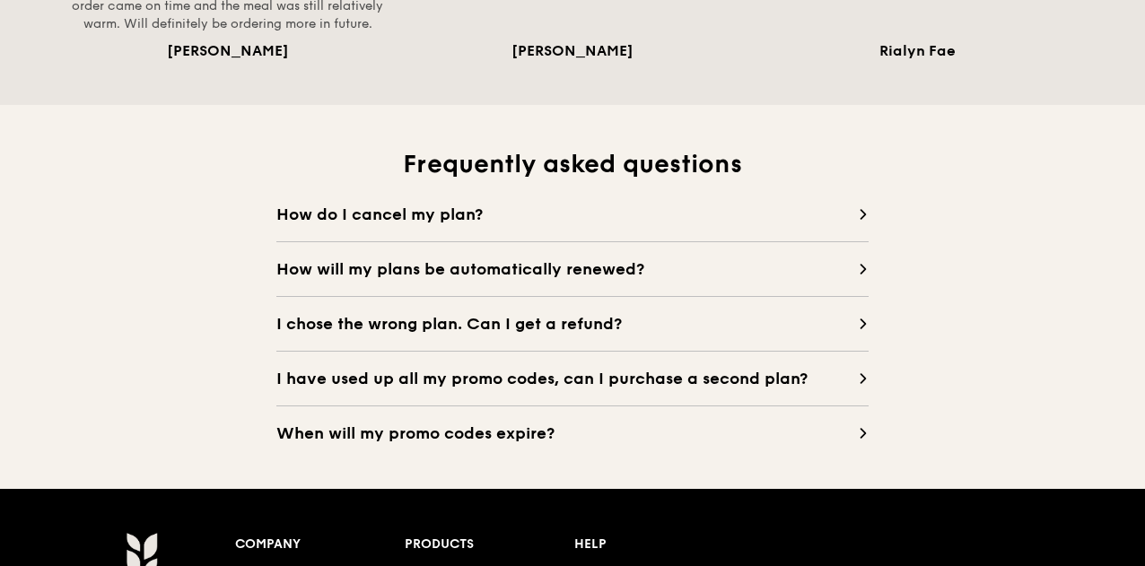
scroll to position [1705, 0]
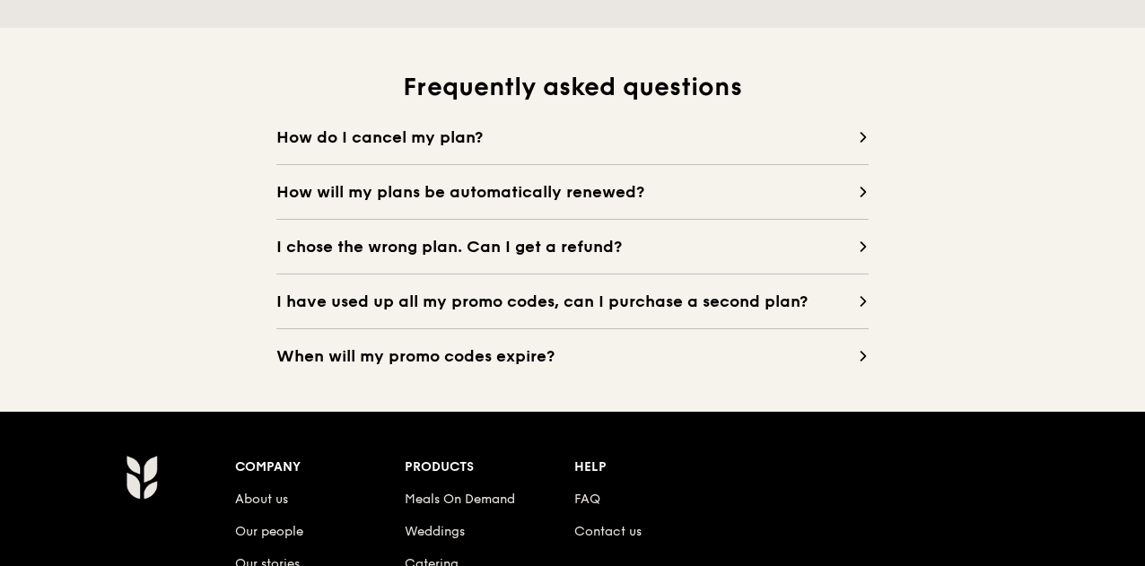
click at [497, 314] on span "I have used up all my promo codes, can I purchase a second plan?" at bounding box center [566, 301] width 581 height 25
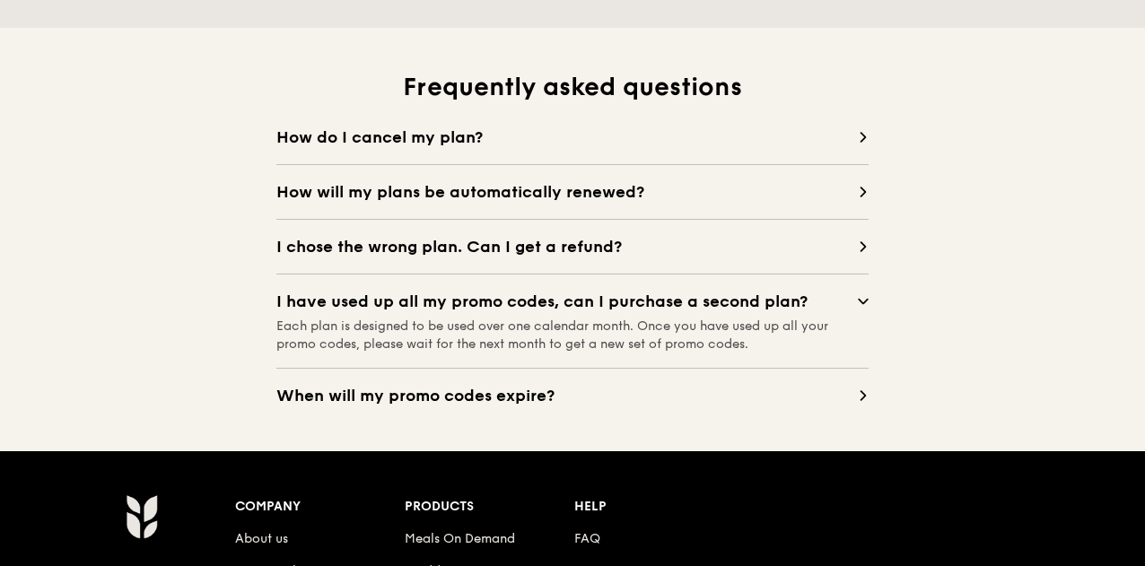
click at [497, 314] on span "I have used up all my promo codes, can I purchase a second plan?" at bounding box center [566, 301] width 581 height 25
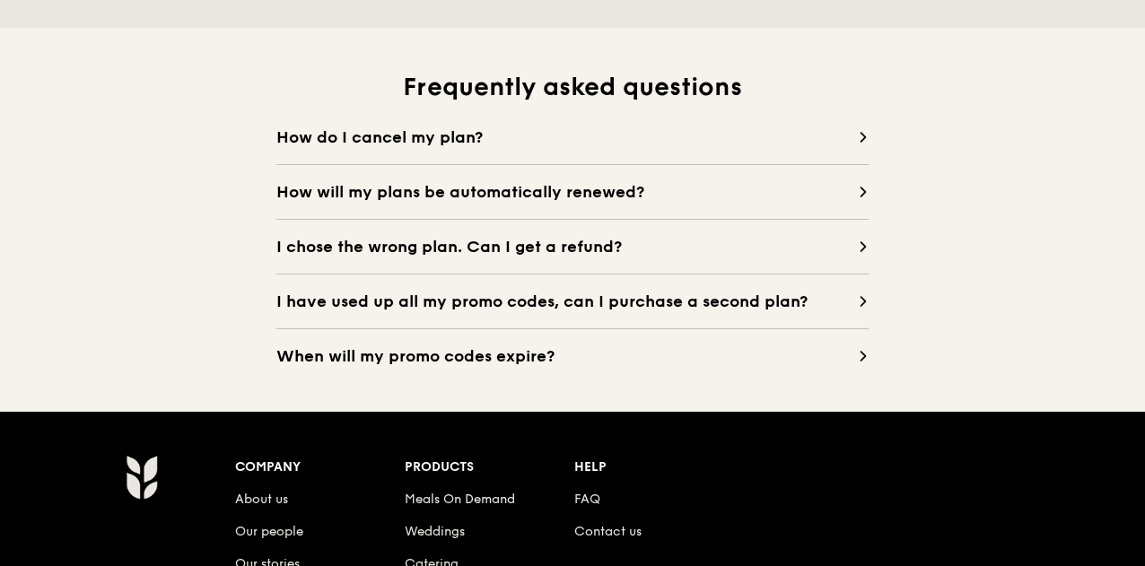
click at [493, 369] on span "When will my promo codes expire?" at bounding box center [566, 356] width 581 height 25
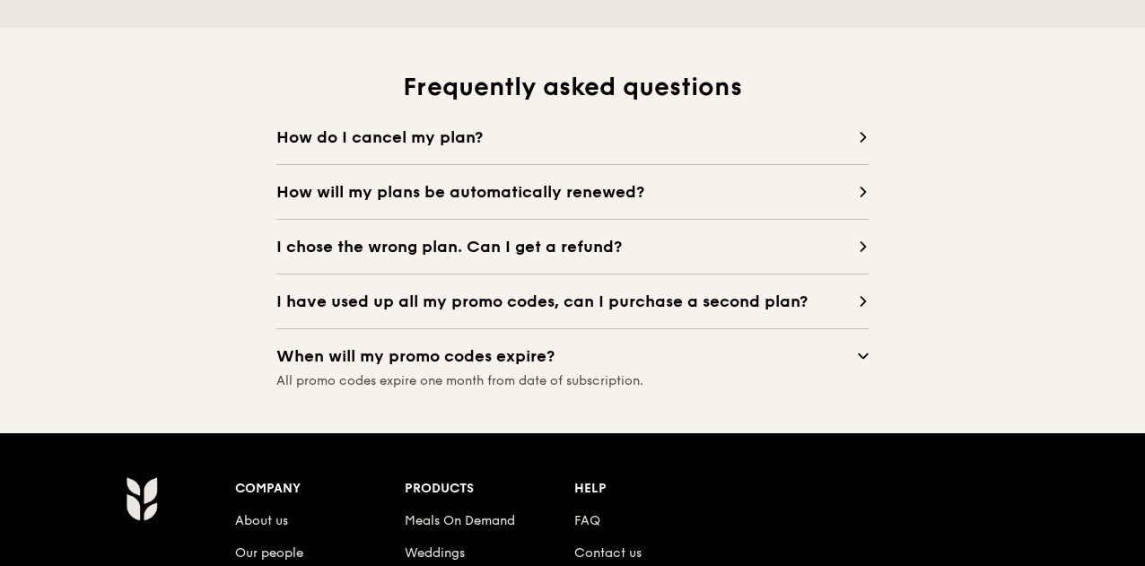
click at [493, 369] on span "When will my promo codes expire?" at bounding box center [566, 356] width 581 height 25
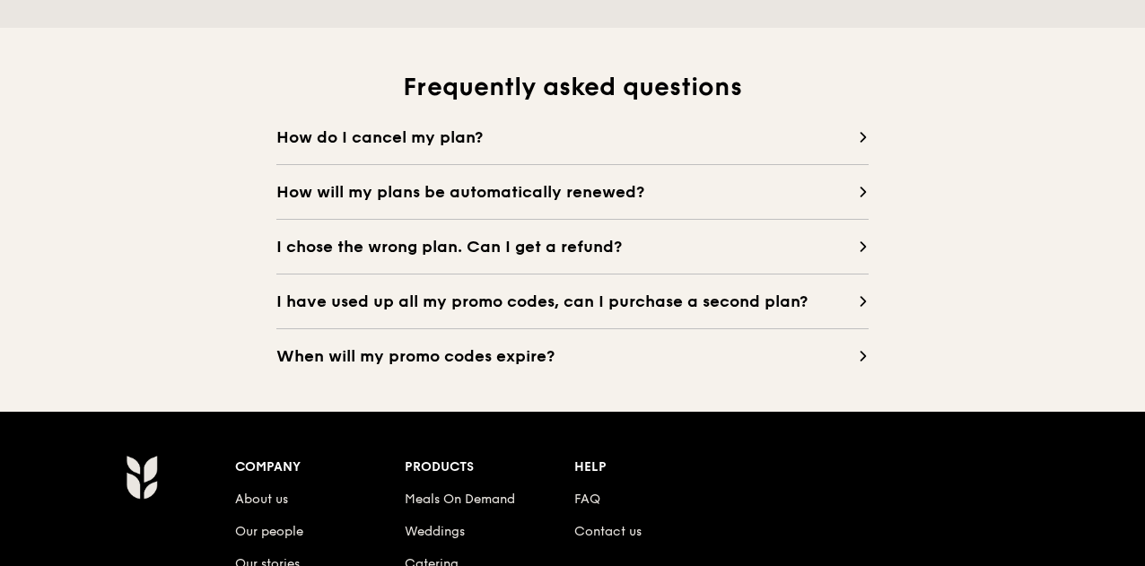
click at [511, 256] on span "I chose the wrong plan. Can I get a refund?" at bounding box center [566, 246] width 581 height 25
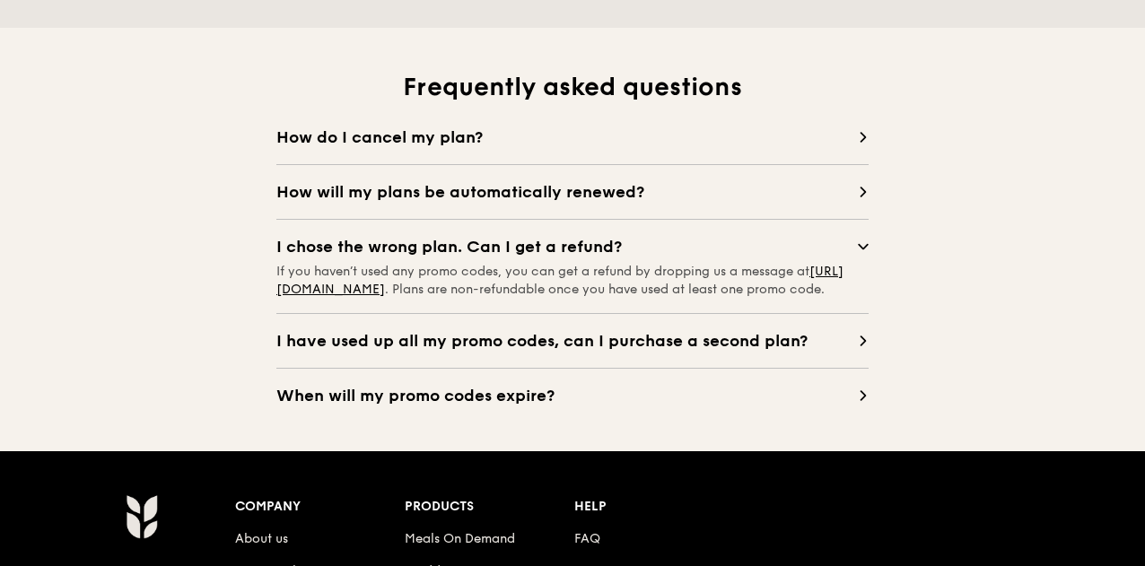
click at [511, 256] on span "I chose the wrong plan. Can I get a refund?" at bounding box center [566, 246] width 581 height 25
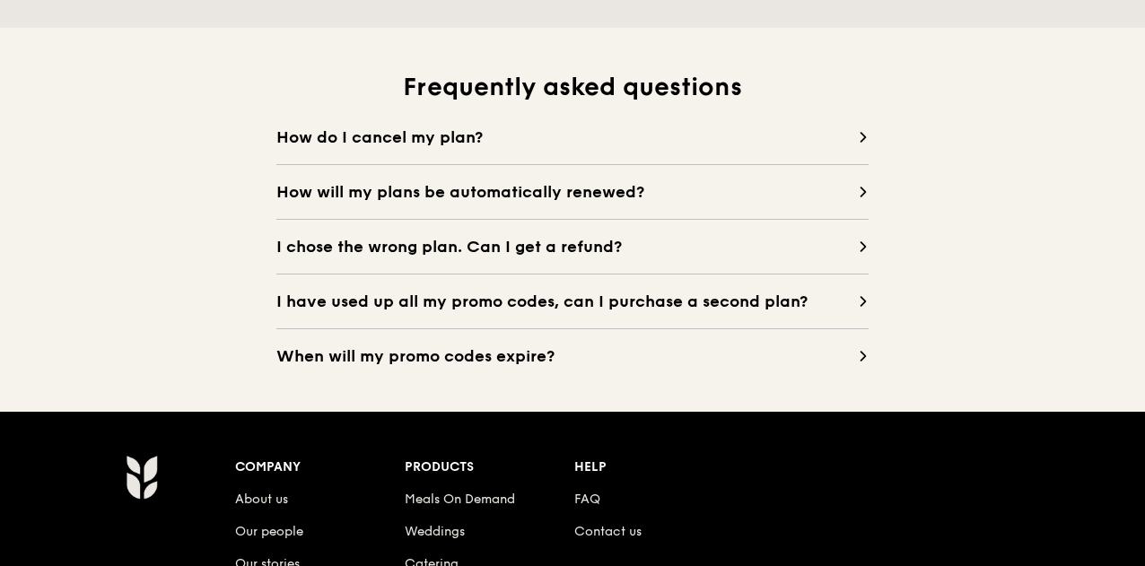
click at [473, 150] on span "How do I cancel my plan?" at bounding box center [566, 137] width 581 height 25
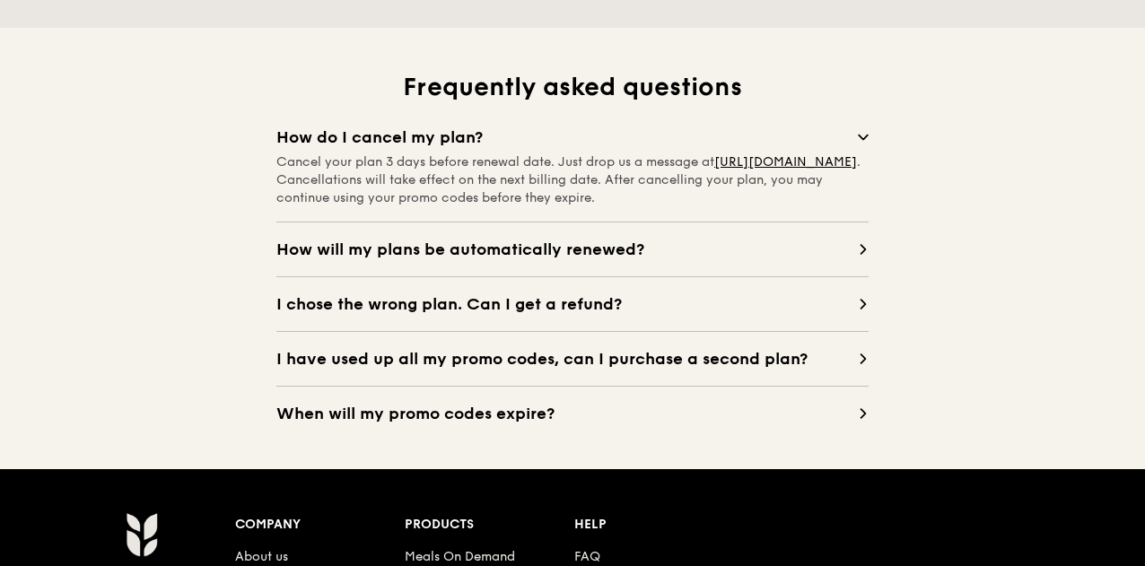
click at [473, 150] on span "How do I cancel my plan?" at bounding box center [566, 137] width 581 height 25
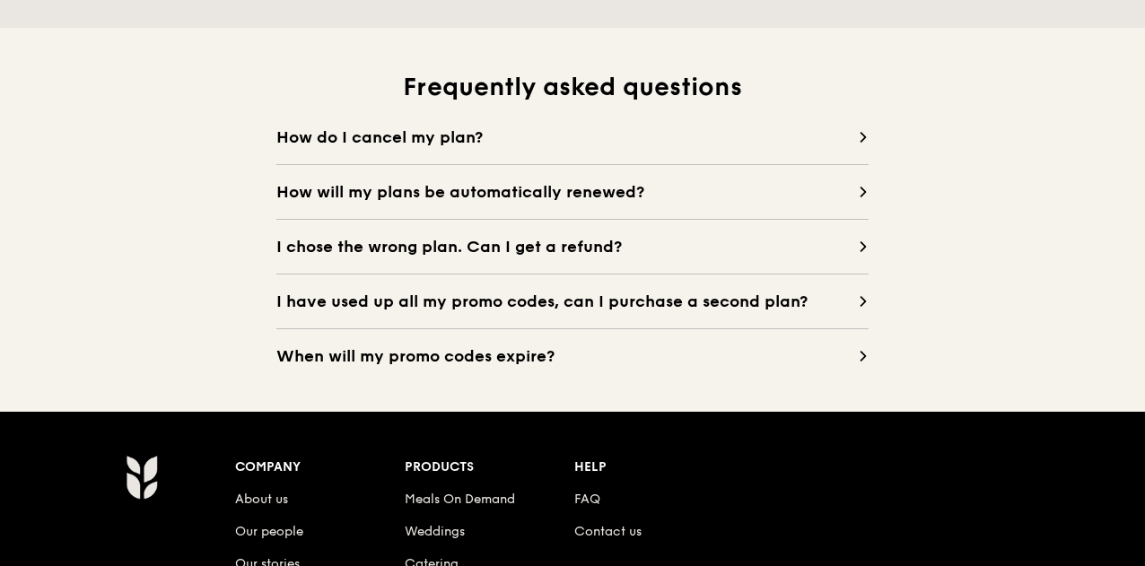
click at [499, 205] on span "How will my plans be automatically renewed?" at bounding box center [566, 191] width 581 height 25
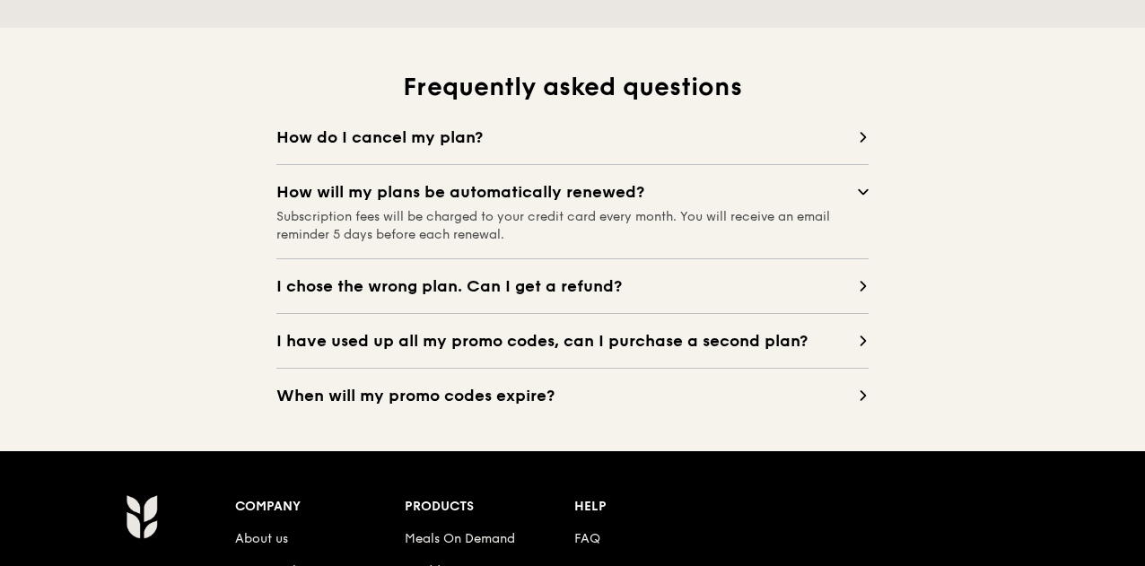
click at [519, 293] on span "I chose the wrong plan. Can I get a refund?" at bounding box center [566, 286] width 581 height 25
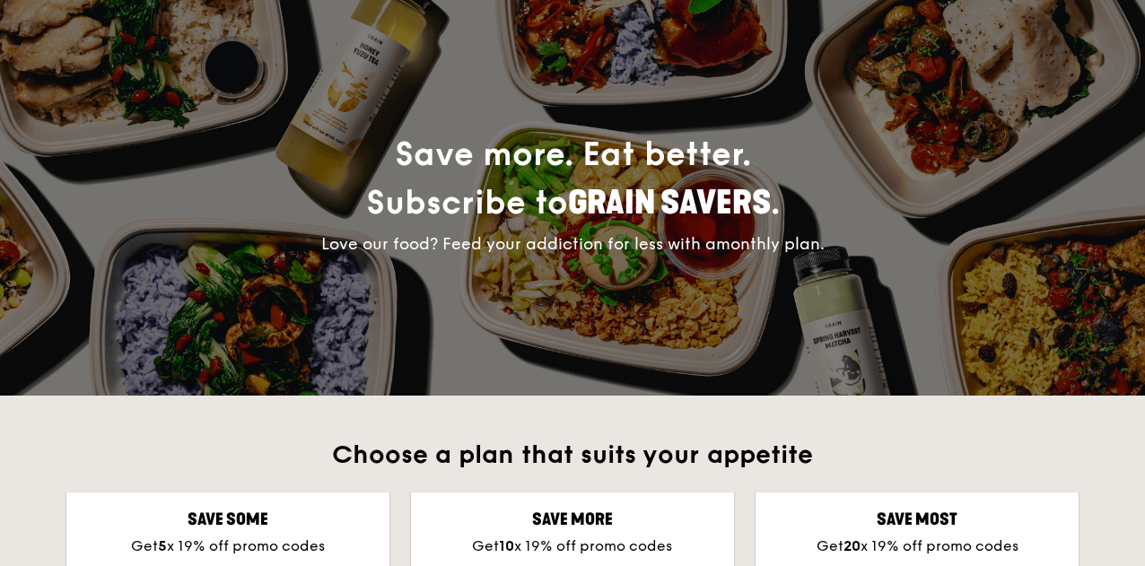
scroll to position [0, 0]
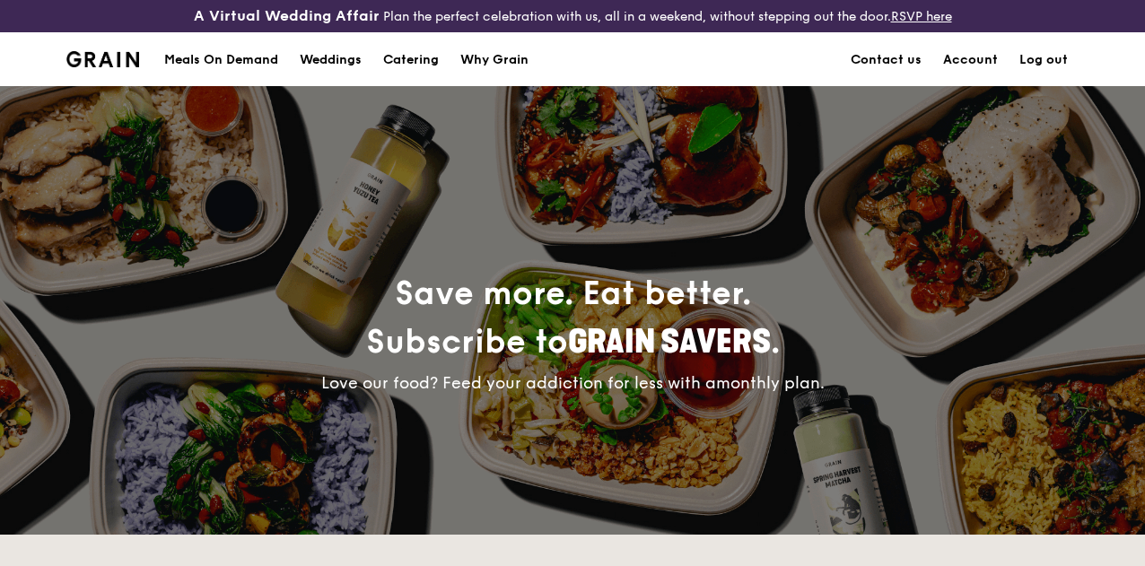
click at [196, 76] on div "Meals On Demand" at bounding box center [221, 60] width 114 height 54
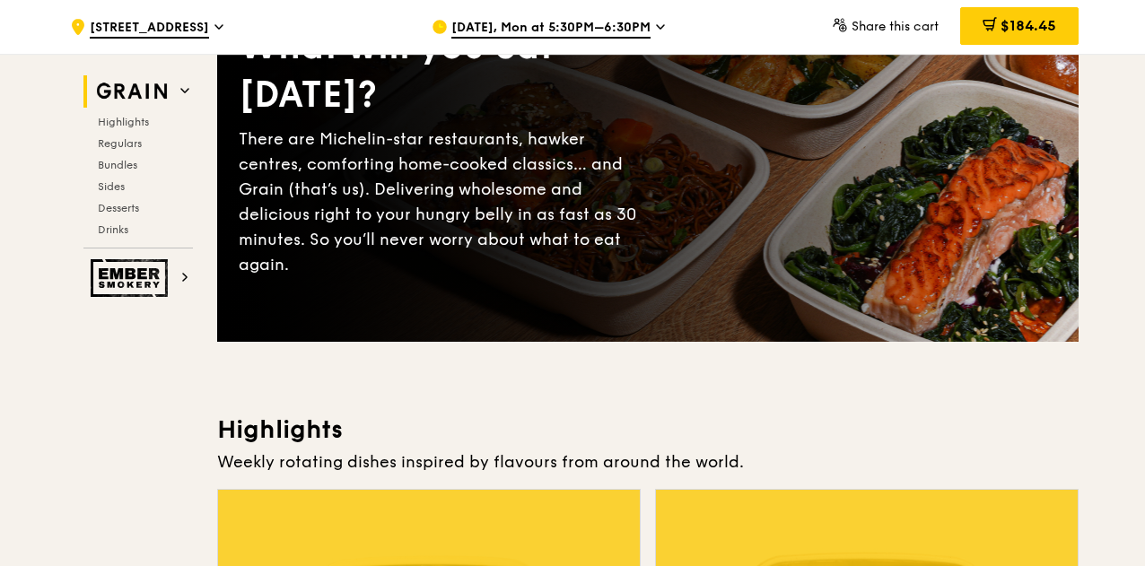
scroll to position [538, 0]
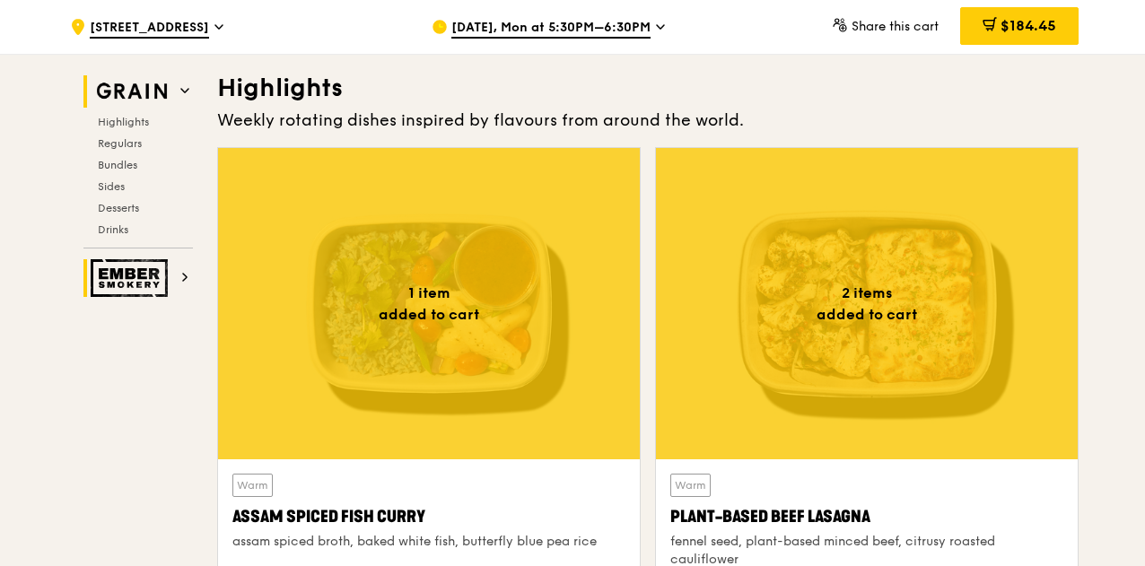
click at [152, 274] on img at bounding box center [132, 278] width 83 height 38
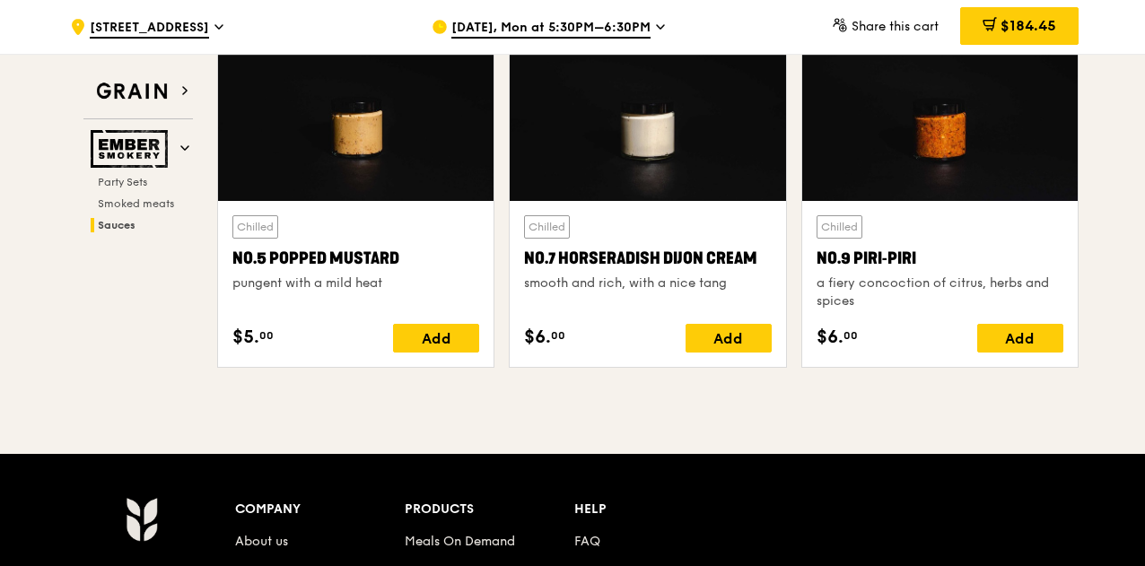
scroll to position [2348, 0]
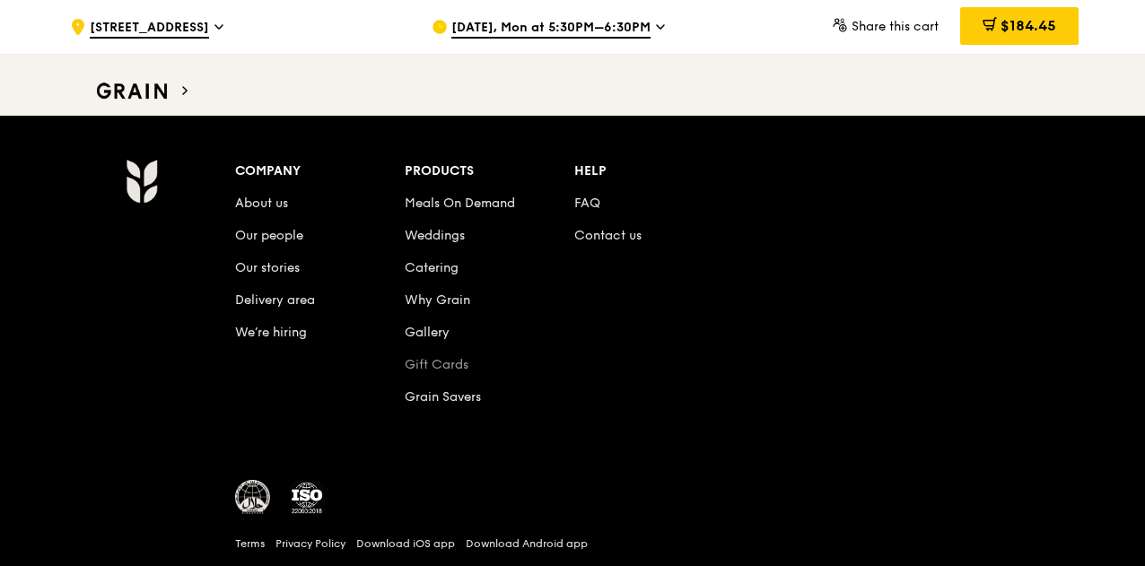
click at [429, 357] on link "Gift Cards" at bounding box center [437, 364] width 64 height 15
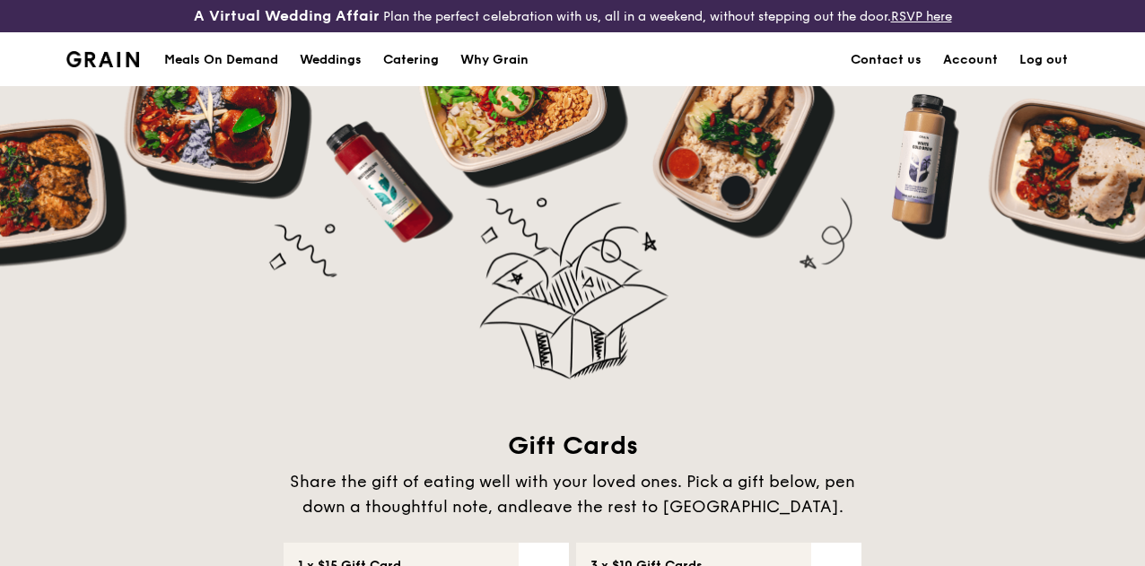
click at [129, 67] on img at bounding box center [102, 59] width 73 height 16
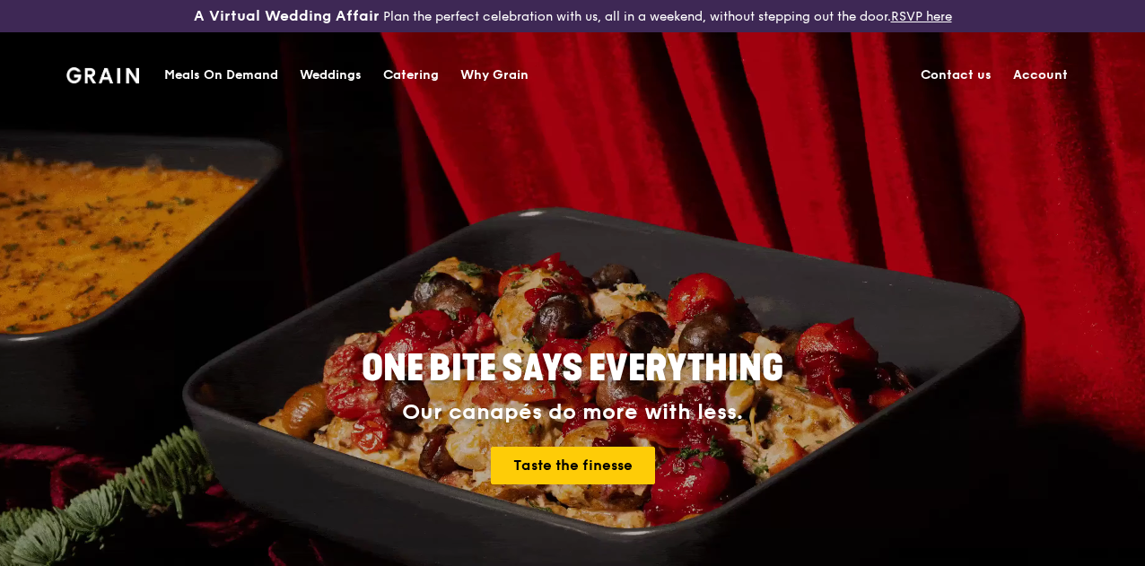
click at [1048, 71] on link "Account" at bounding box center [1040, 75] width 76 height 54
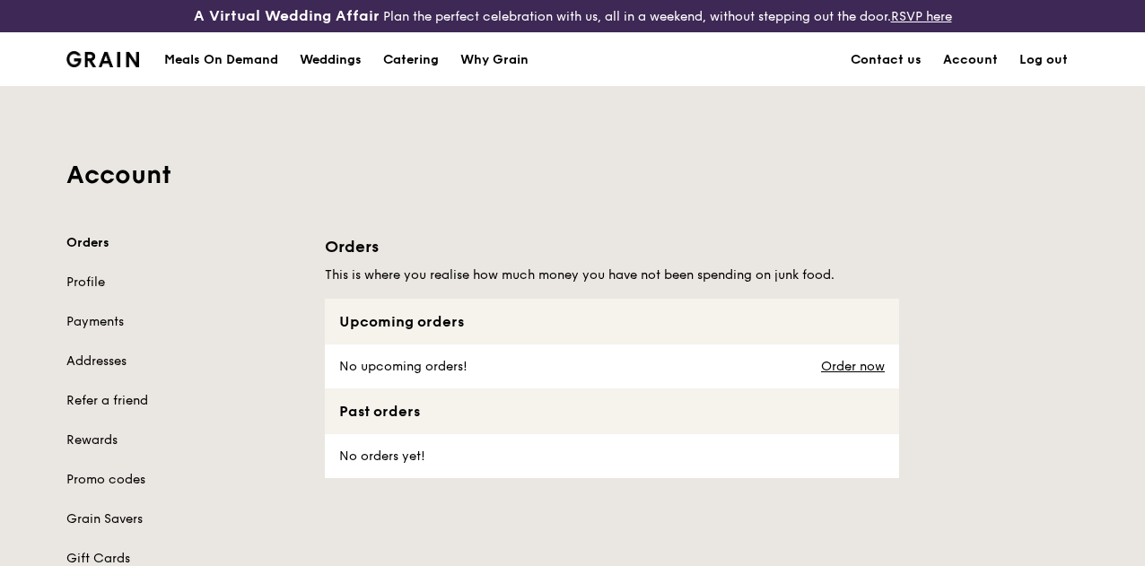
click at [133, 67] on img at bounding box center [102, 59] width 73 height 16
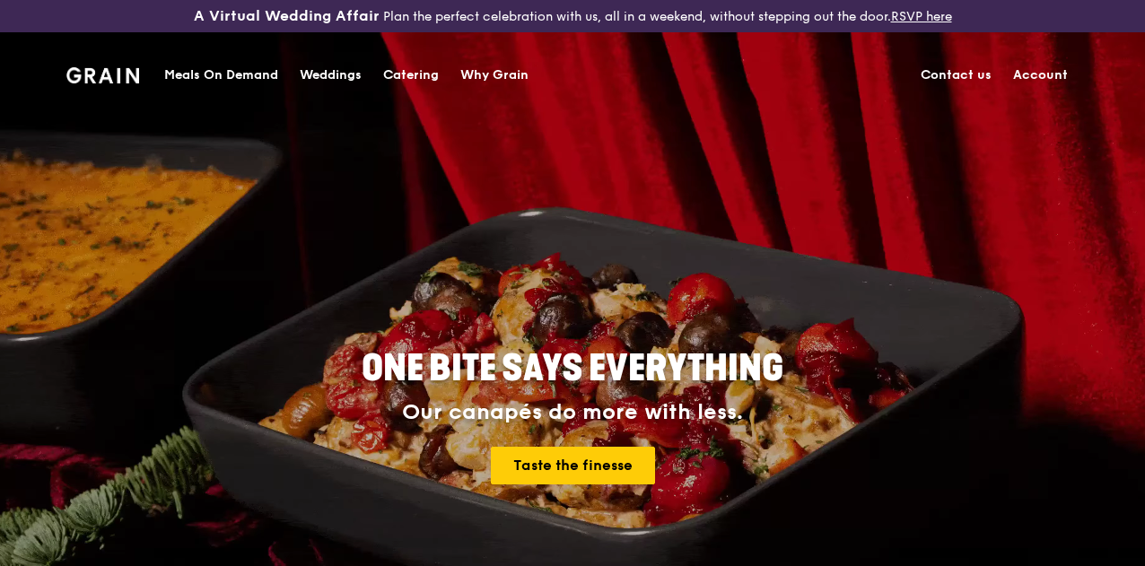
click at [259, 74] on div "Meals On Demand" at bounding box center [221, 75] width 114 height 54
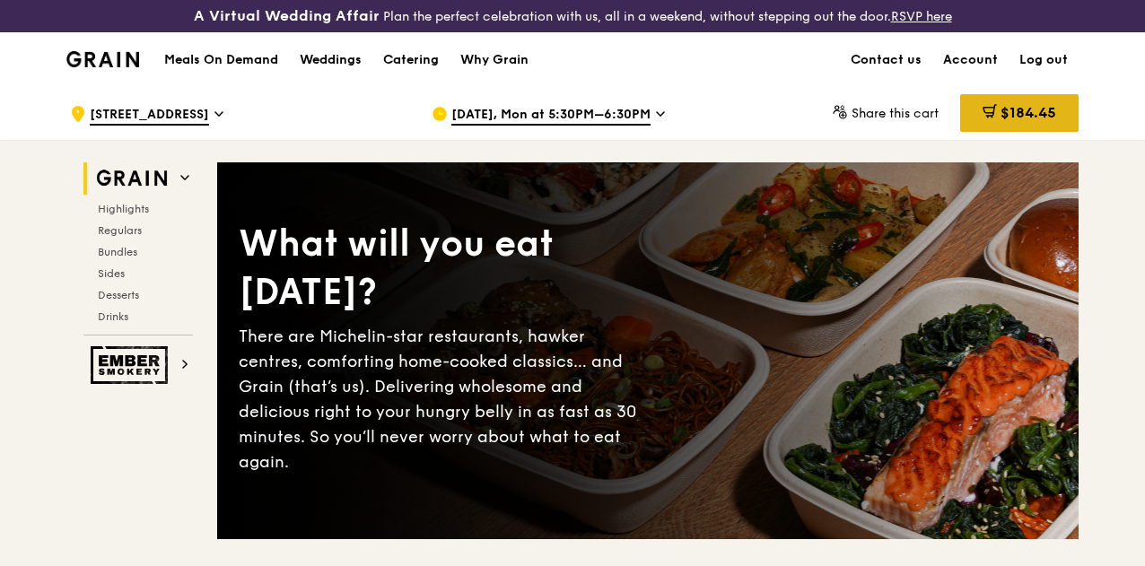
click at [1044, 121] on span "$184.45" at bounding box center [1028, 112] width 56 height 17
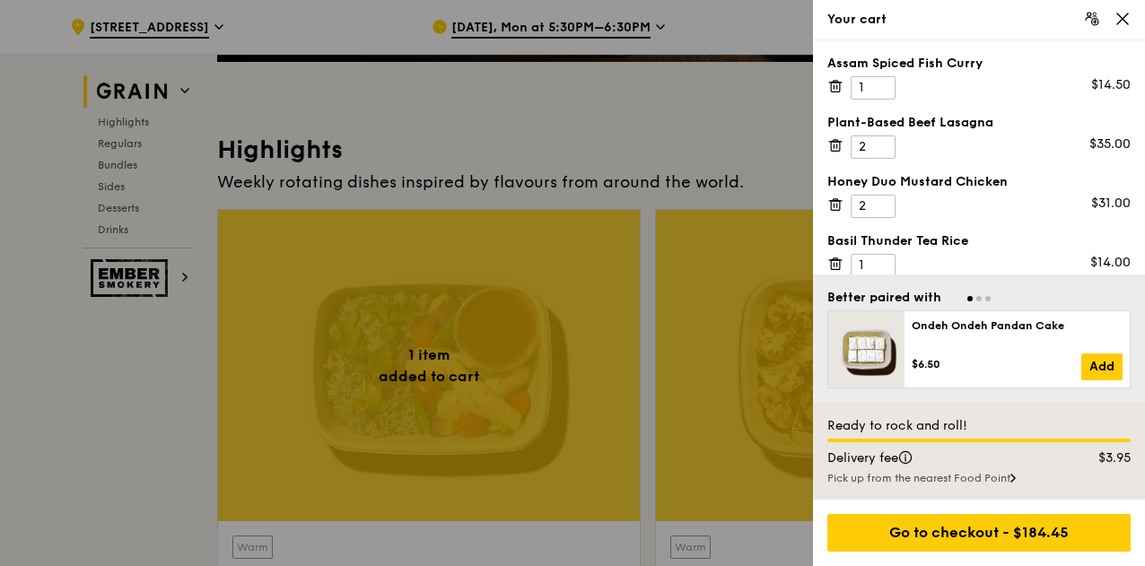
scroll to position [628, 0]
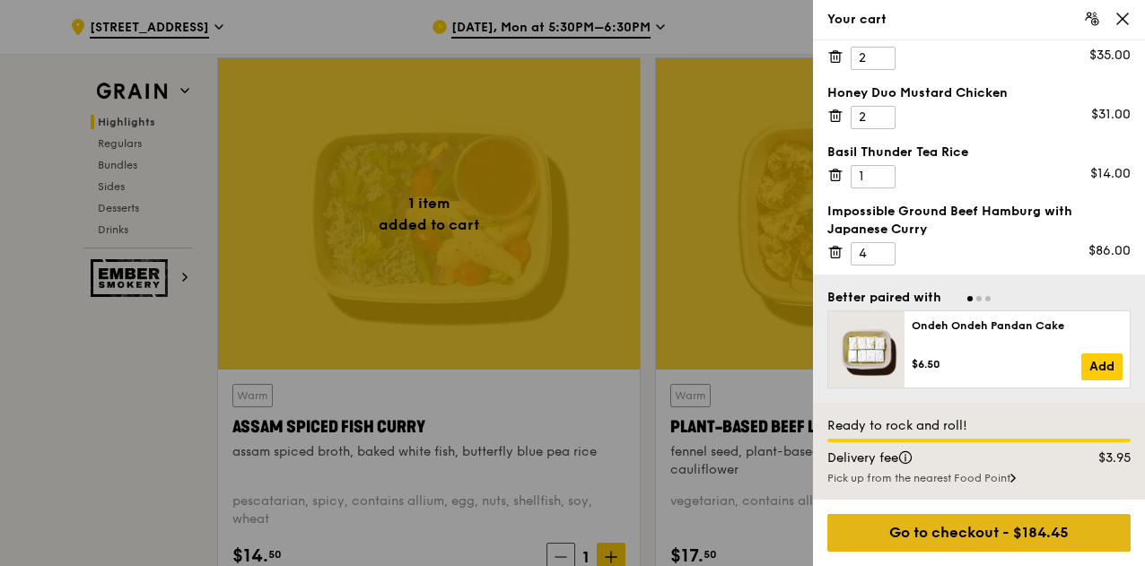
click at [974, 539] on div "Go to checkout - $184.45" at bounding box center [978, 533] width 303 height 38
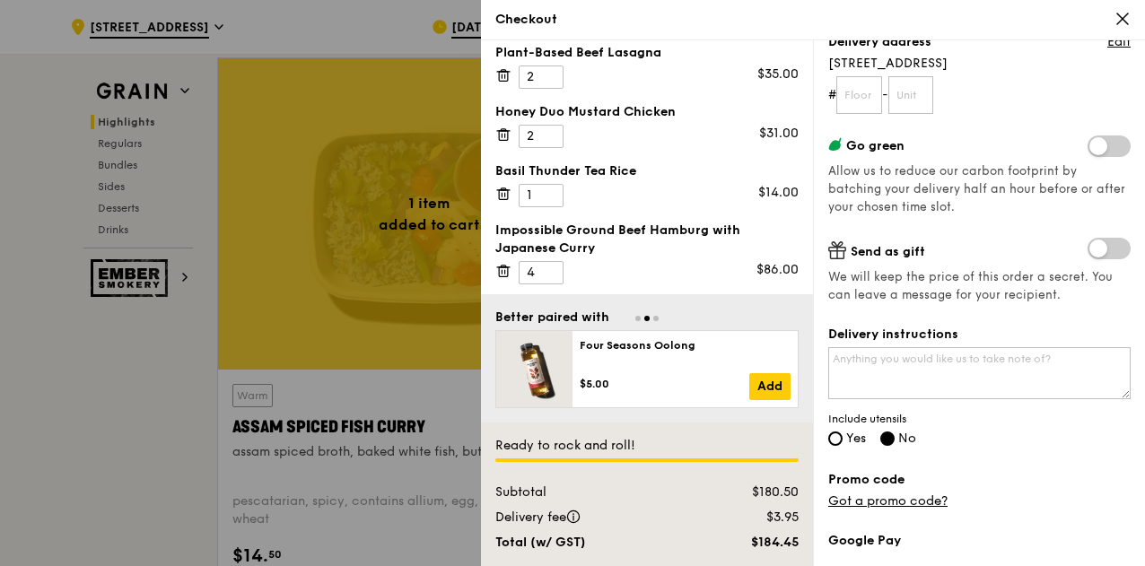
scroll to position [468, 0]
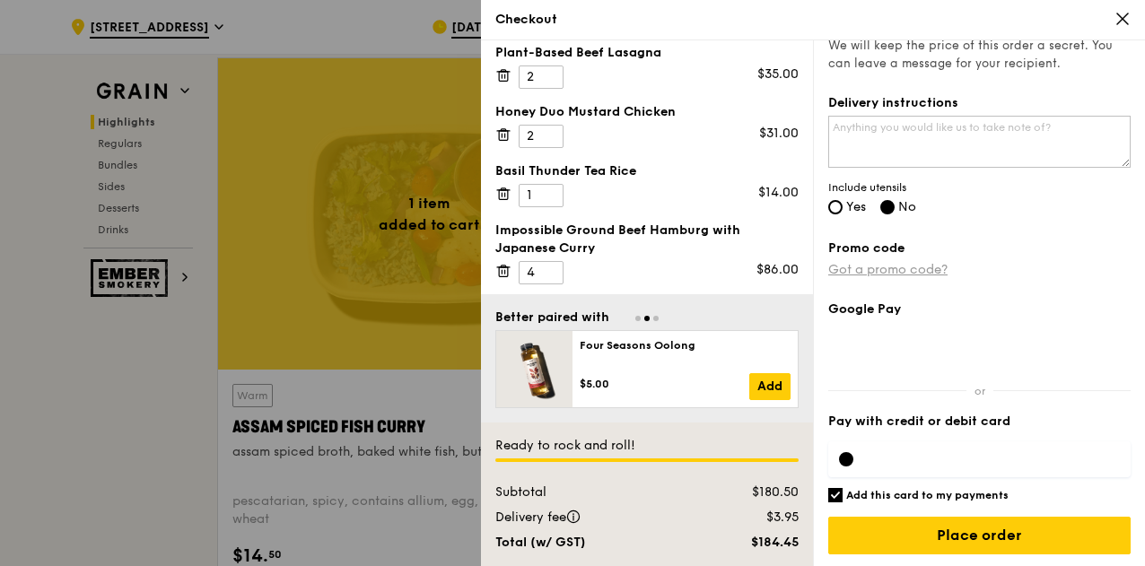
click at [904, 265] on link "Got a promo code?" at bounding box center [887, 269] width 119 height 15
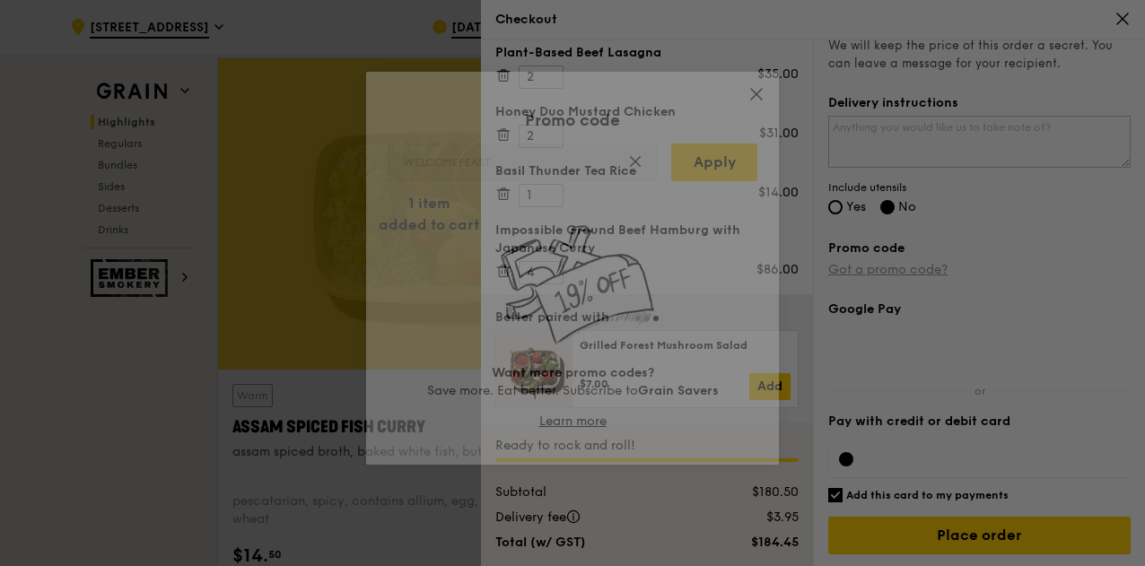
type input "WELCOMEFEAST"
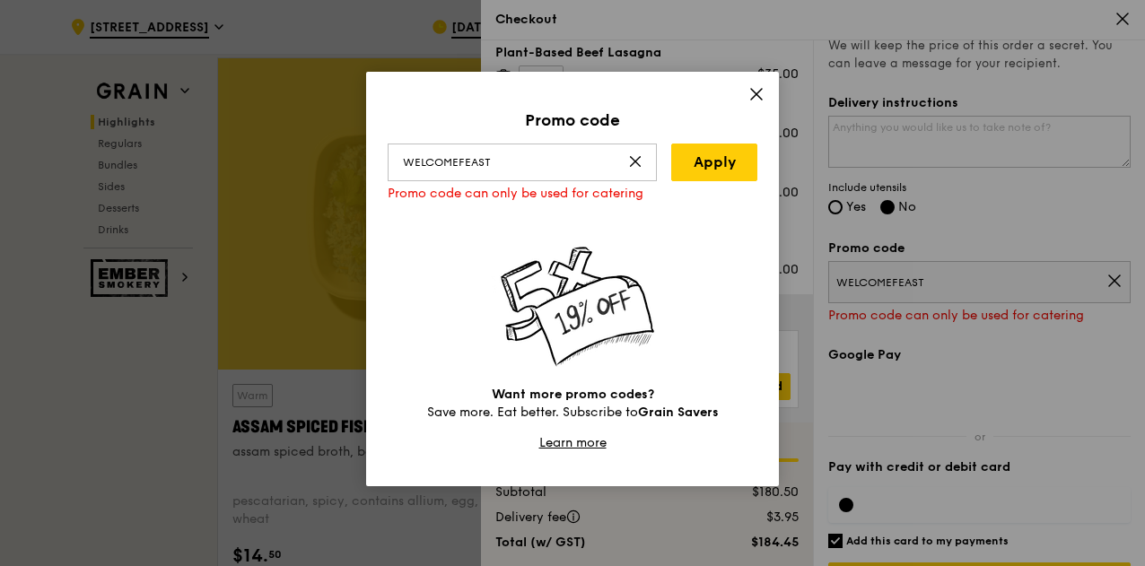
click at [756, 93] on icon at bounding box center [756, 94] width 11 height 11
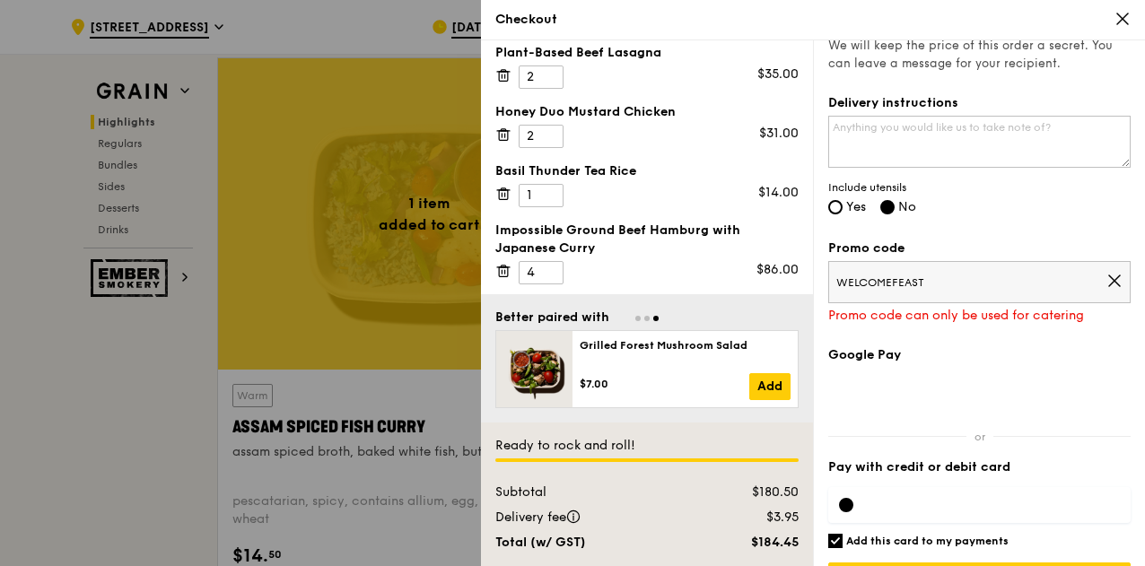
click at [1128, 22] on icon at bounding box center [1122, 19] width 16 height 16
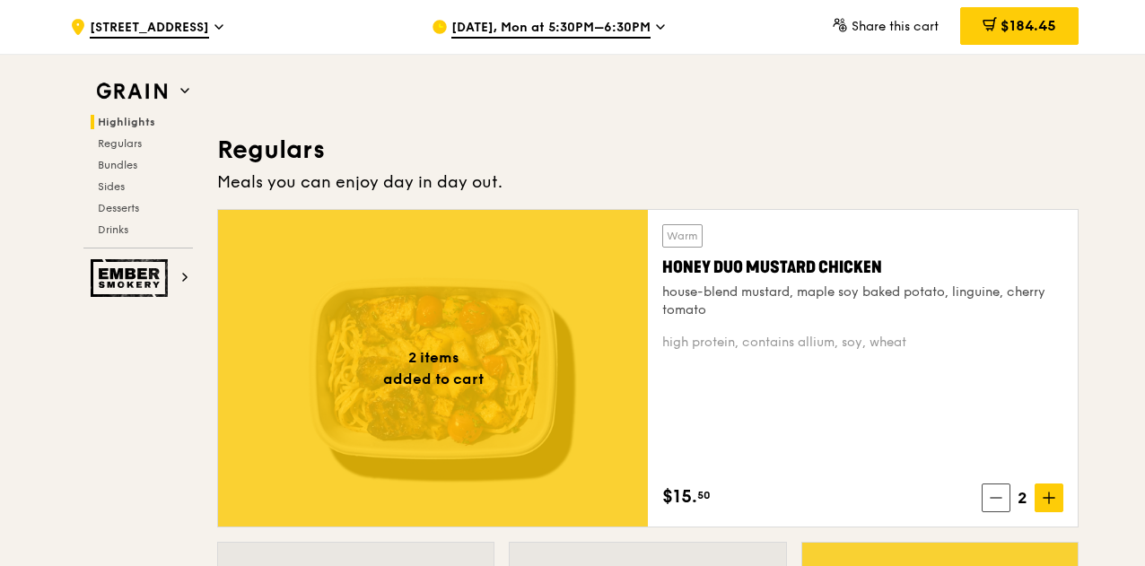
scroll to position [1148, 0]
